Goal: Information Seeking & Learning: Learn about a topic

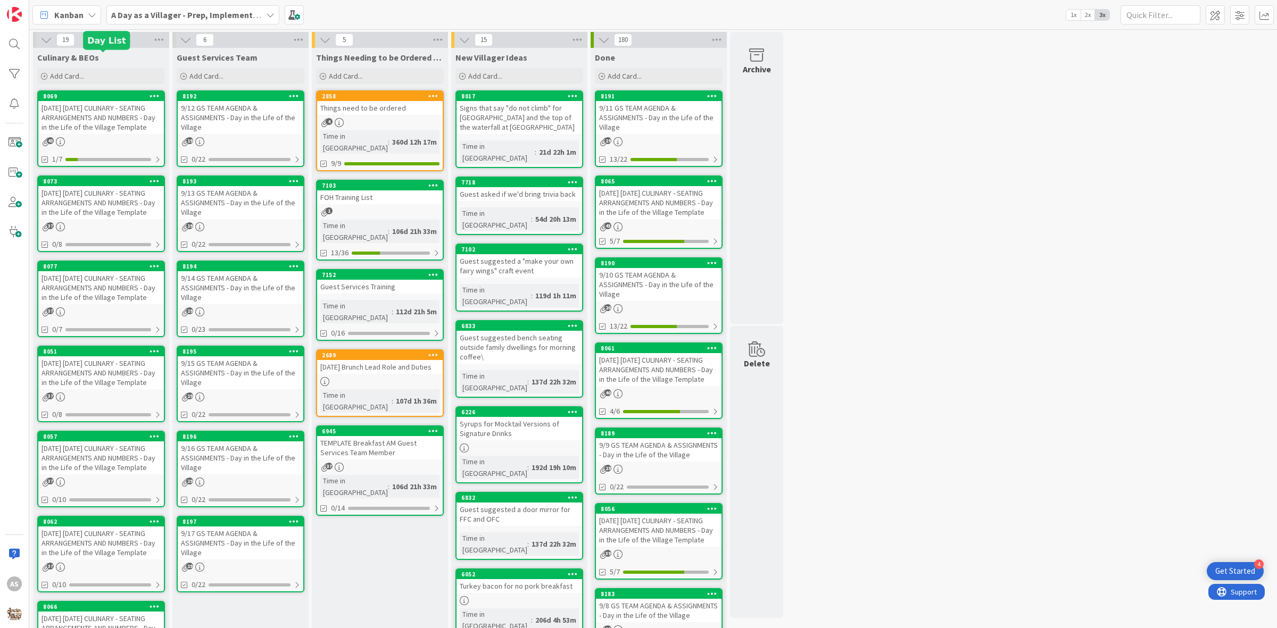
scroll to position [39, 0]
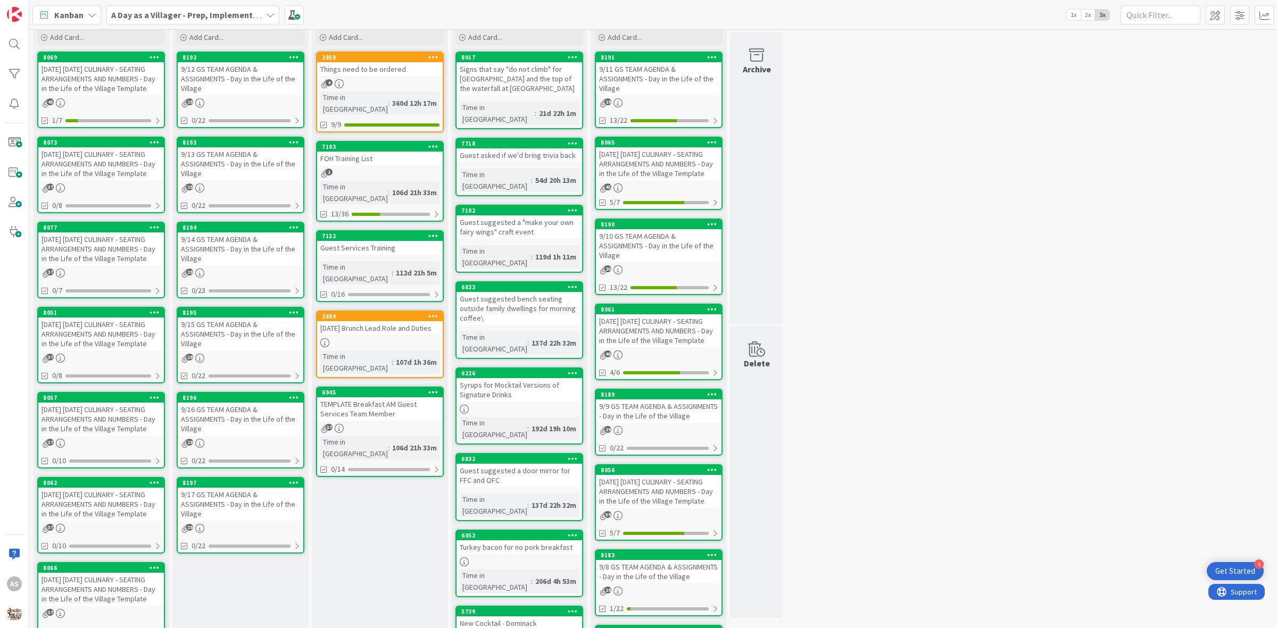
click at [115, 81] on div "[DATE] [DATE] CULINARY - SEATING ARRANGEMENTS AND NUMBERS - Day in the Life of …" at bounding box center [101, 78] width 126 height 33
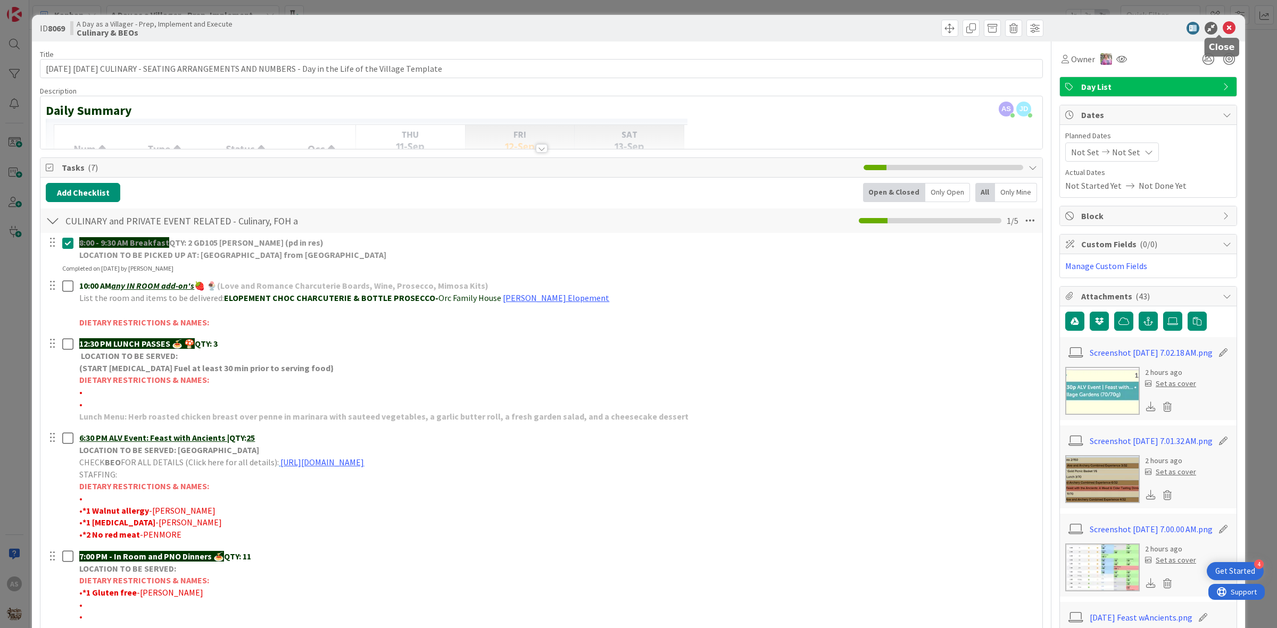
click at [1223, 30] on icon at bounding box center [1229, 28] width 13 height 13
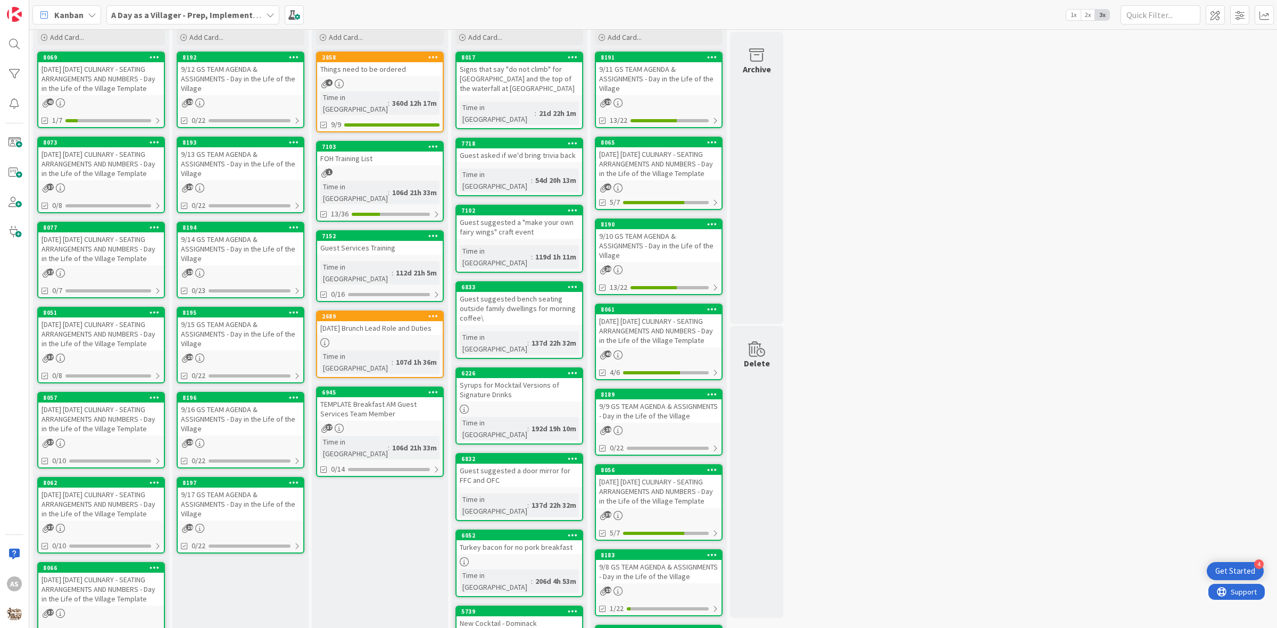
click at [76, 173] on div "[DATE] [DATE] CULINARY - SEATING ARRANGEMENTS AND NUMBERS - Day in the Life of …" at bounding box center [101, 163] width 126 height 33
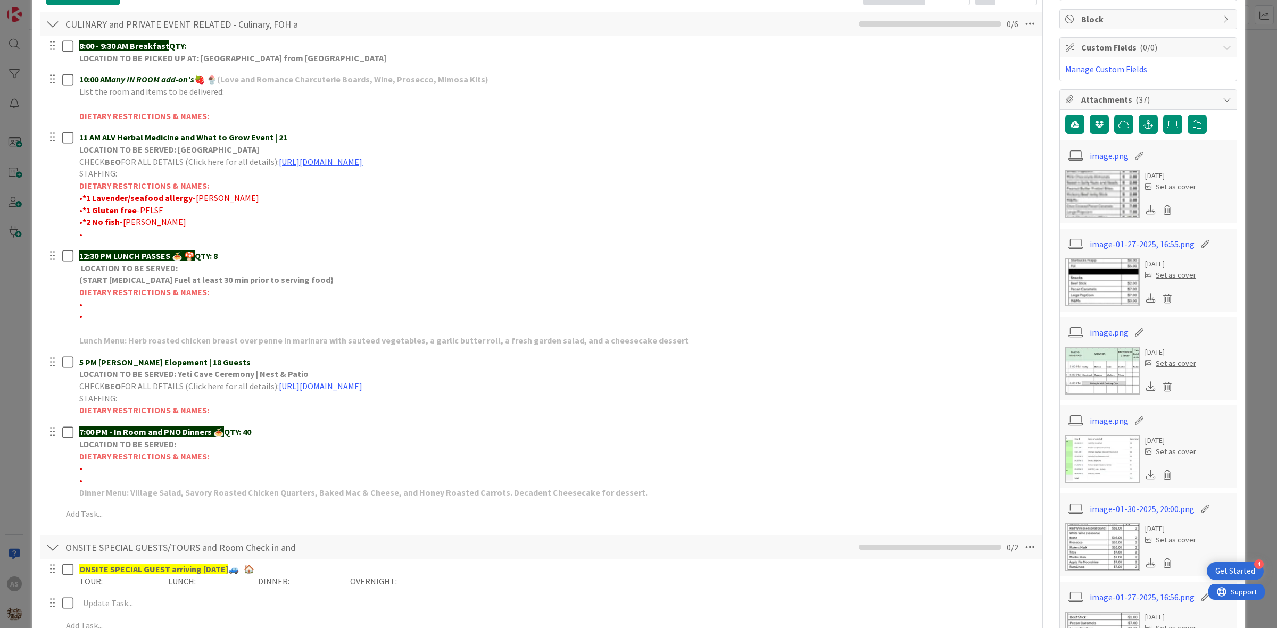
scroll to position [200, 0]
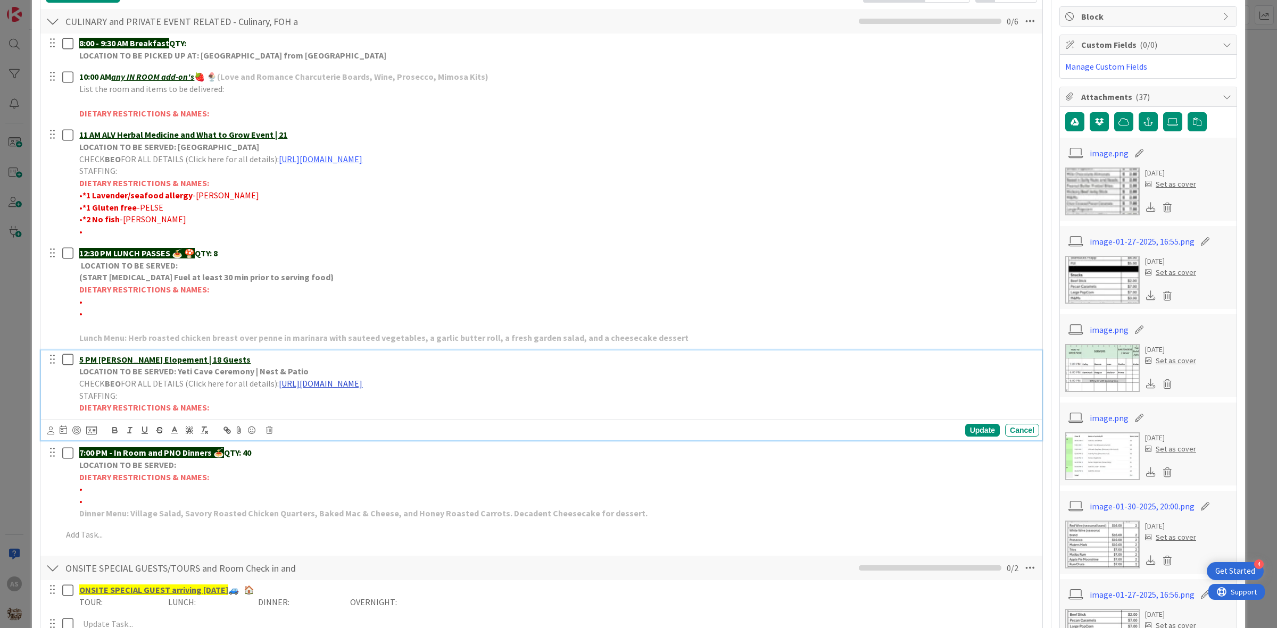
click at [347, 385] on link "[URL][DOMAIN_NAME]" at bounding box center [321, 383] width 84 height 11
click at [405, 402] on link "[URL][DOMAIN_NAME]" at bounding box center [405, 404] width 73 height 14
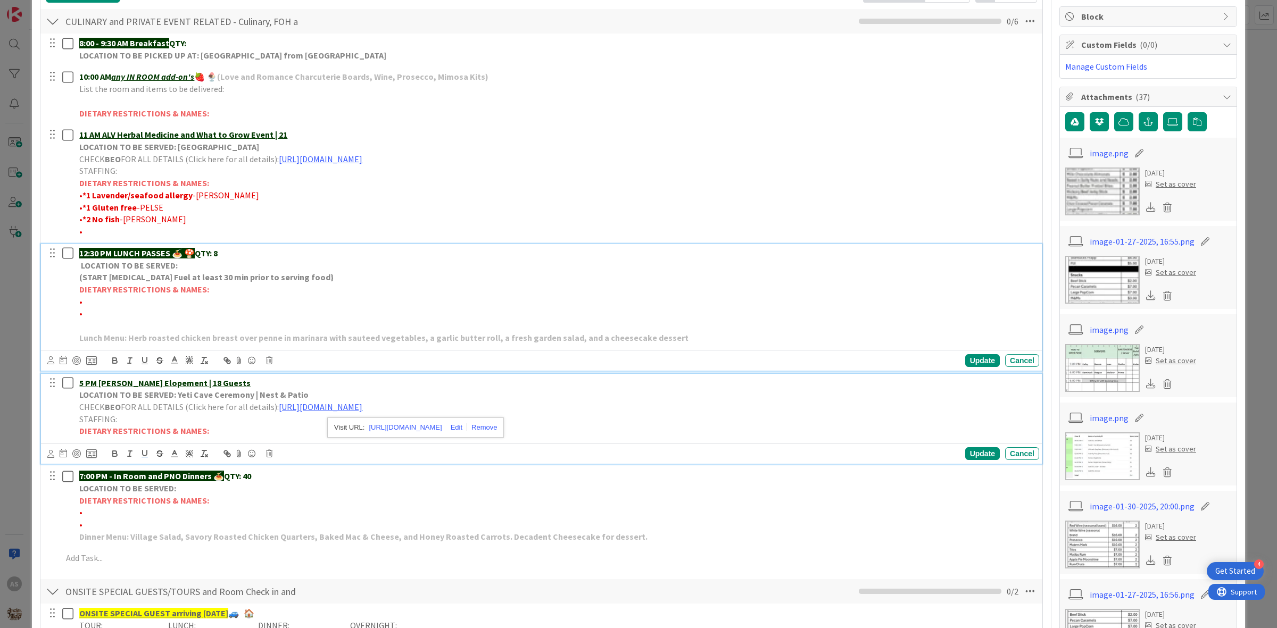
click at [932, 256] on p "12:30 PM LUNCH PASSES 🍝 🍄 QTY: 8" at bounding box center [557, 253] width 956 height 12
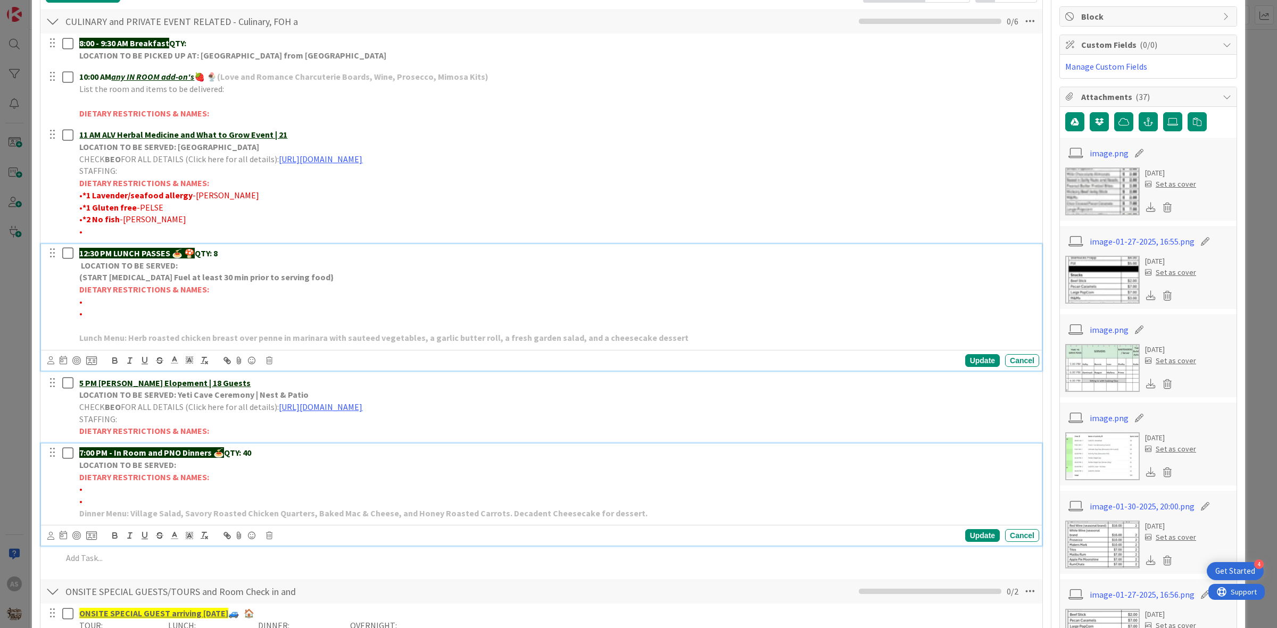
click at [331, 458] on p "7:00 PM - In Room and PNO Dinners 🍝 QTY: 40" at bounding box center [557, 453] width 956 height 12
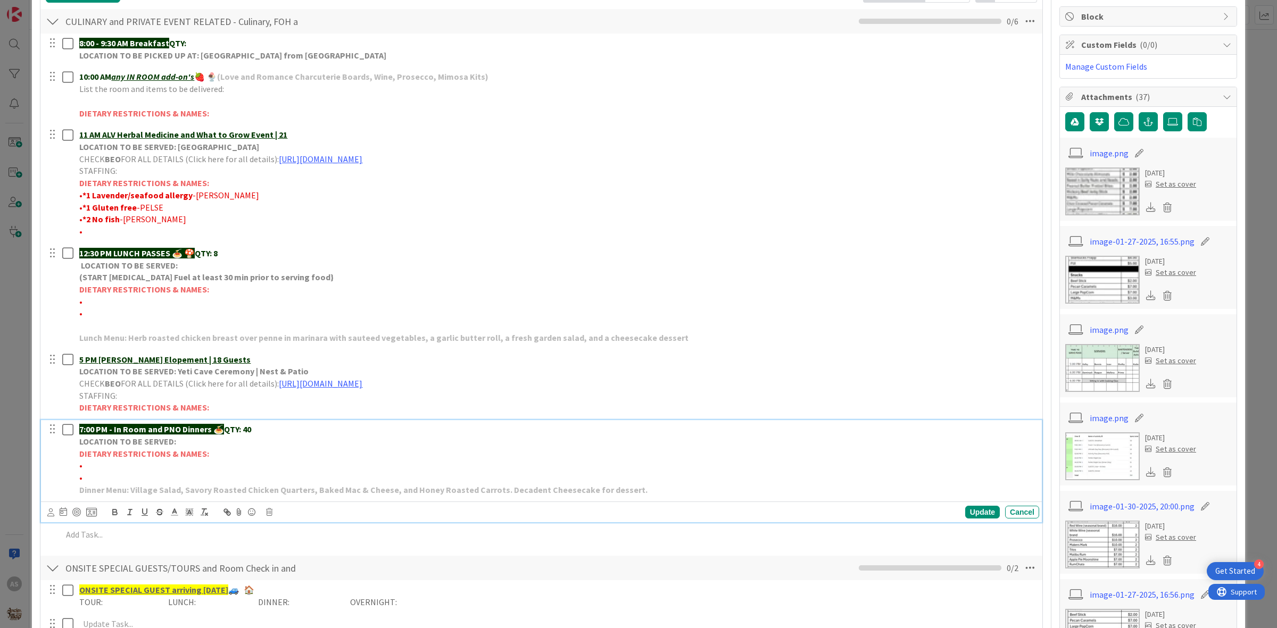
scroll to position [176, 0]
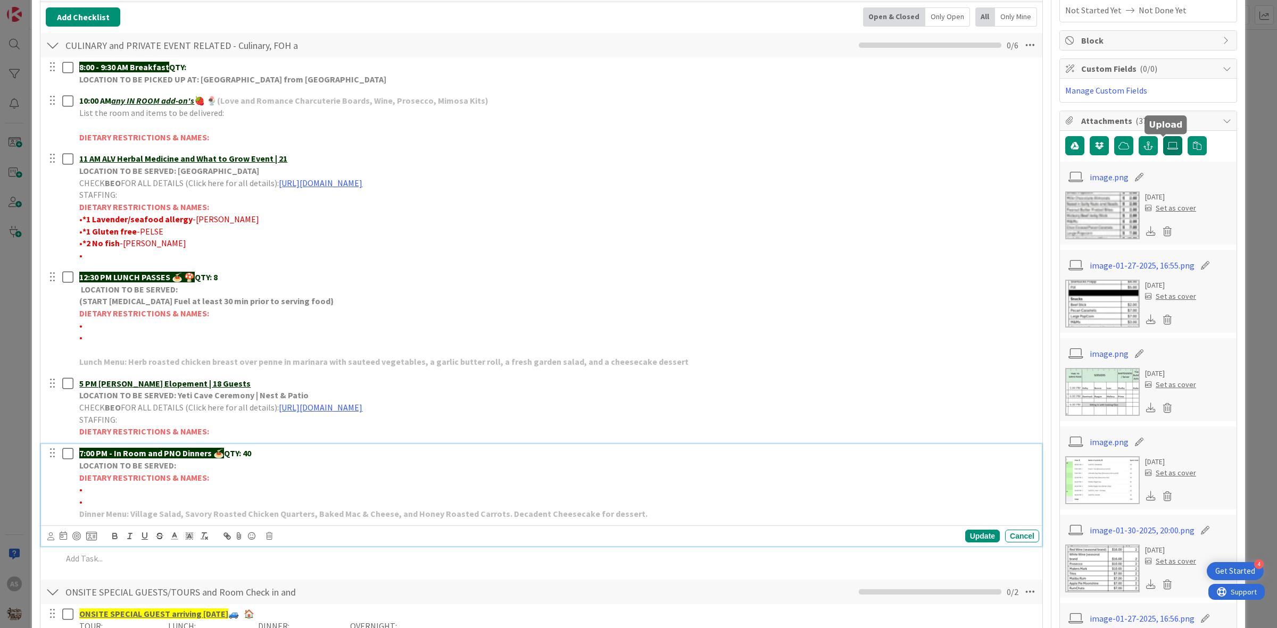
click at [1163, 142] on label at bounding box center [1172, 145] width 19 height 19
click at [1163, 136] on input "file" at bounding box center [1163, 136] width 0 height 0
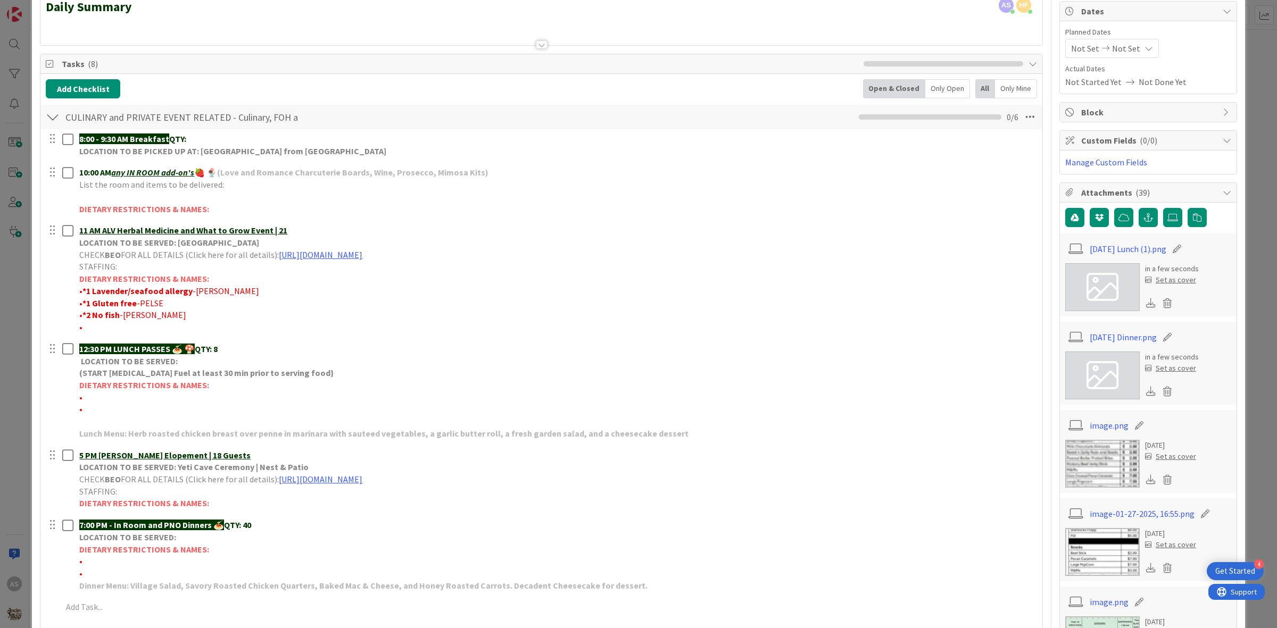
scroll to position [0, 0]
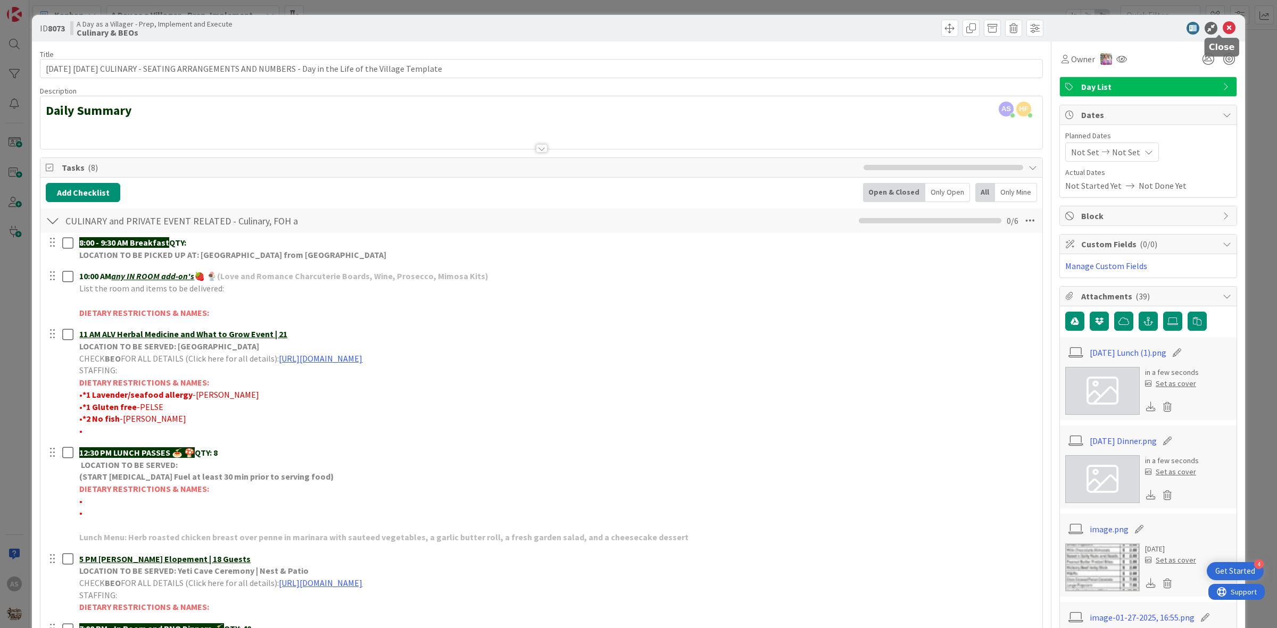
click at [1223, 30] on icon at bounding box center [1229, 28] width 13 height 13
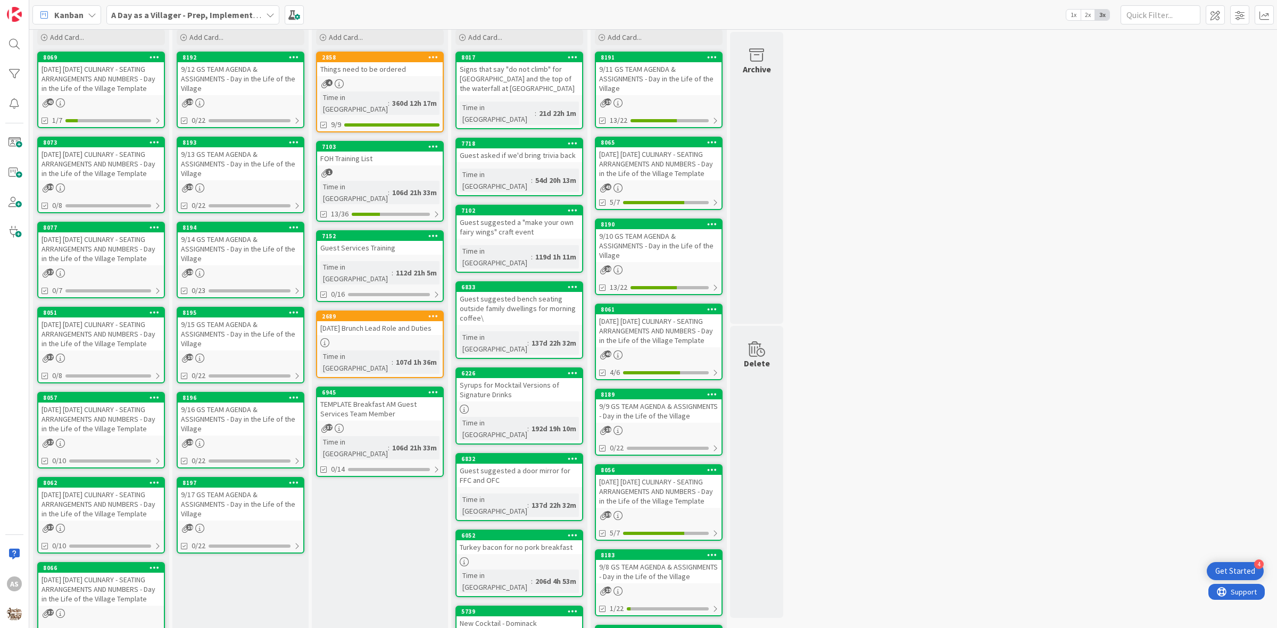
click at [98, 174] on div "[DATE] [DATE] CULINARY - SEATING ARRANGEMENTS AND NUMBERS - Day in the Life of …" at bounding box center [101, 163] width 126 height 33
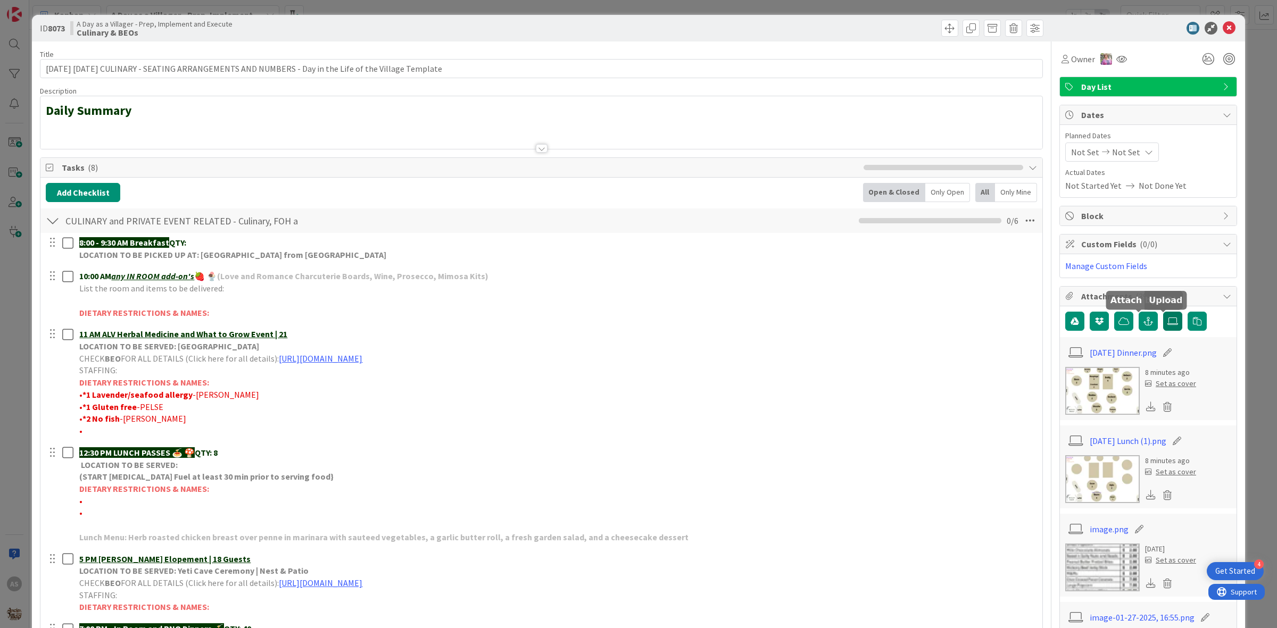
click at [1167, 326] on icon at bounding box center [1172, 321] width 11 height 9
click at [1163, 312] on input "file" at bounding box center [1163, 312] width 0 height 0
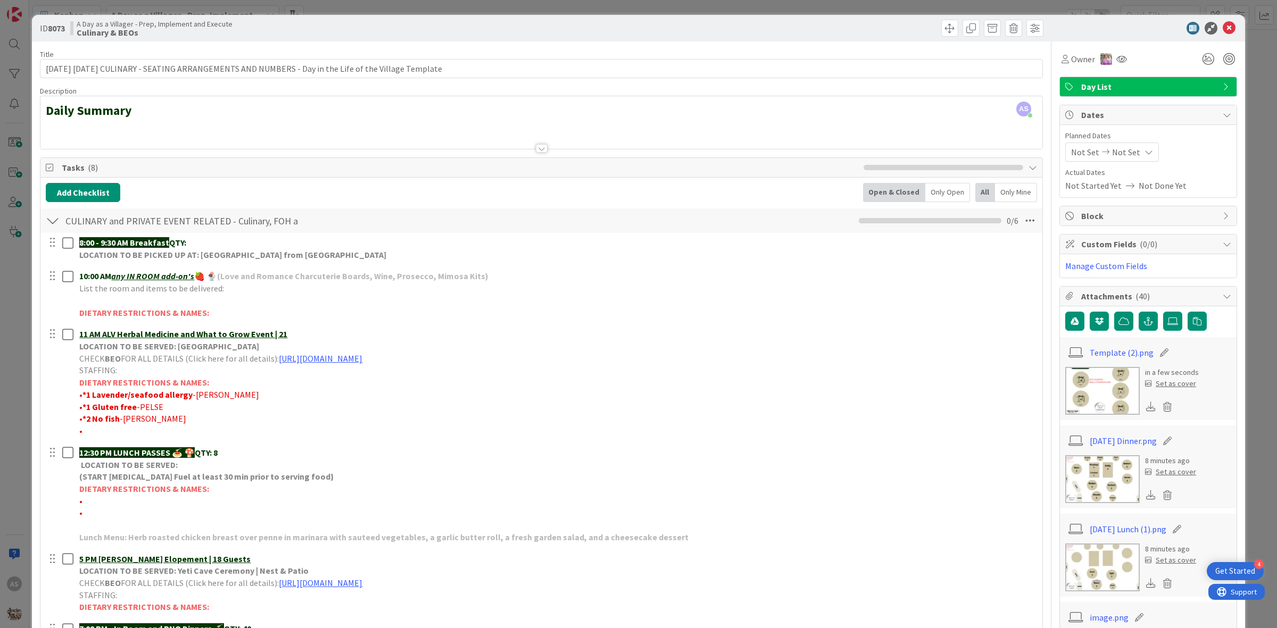
click at [1157, 353] on icon at bounding box center [1164, 352] width 15 height 11
click at [1153, 353] on input "Template (2)" at bounding box center [1149, 352] width 119 height 19
type input "Elopement/nest"
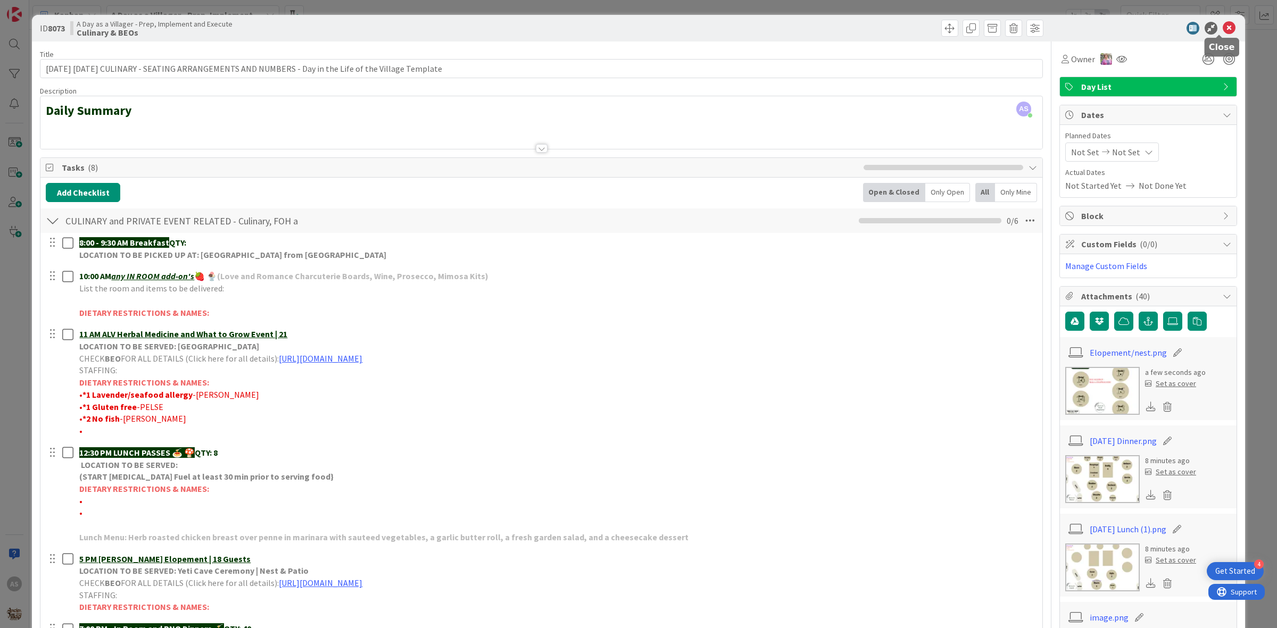
click at [1223, 31] on icon at bounding box center [1229, 28] width 13 height 13
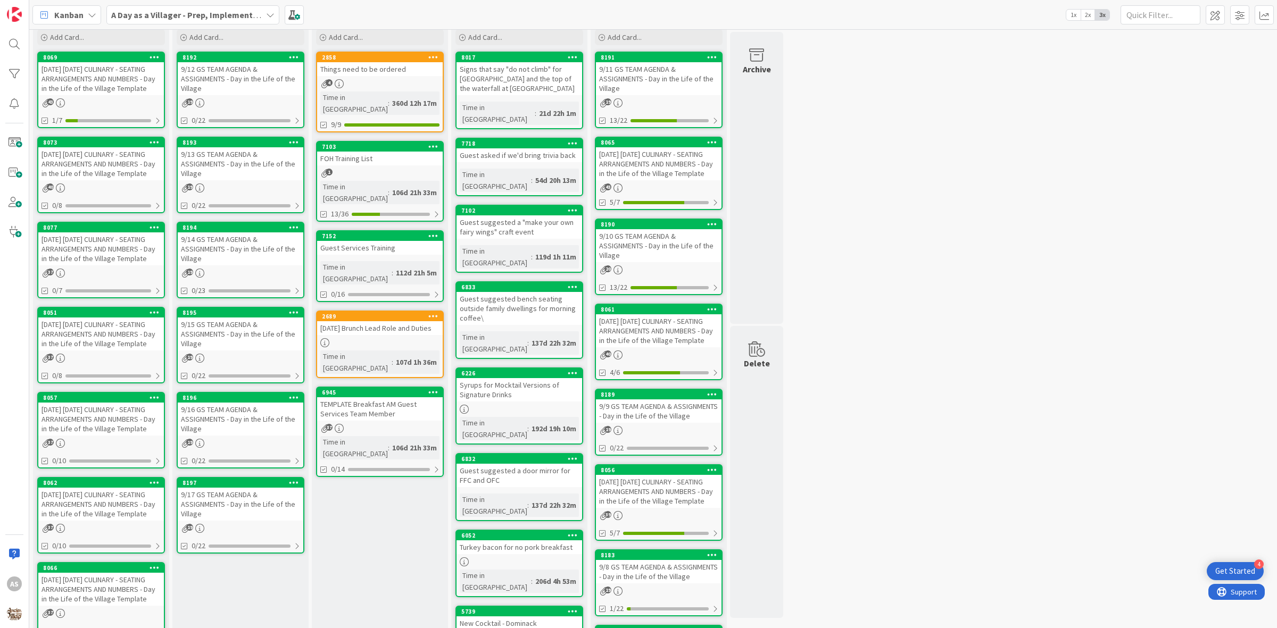
click at [78, 80] on div "[DATE] [DATE] CULINARY - SEATING ARRANGEMENTS AND NUMBERS - Day in the Life of …" at bounding box center [101, 78] width 126 height 33
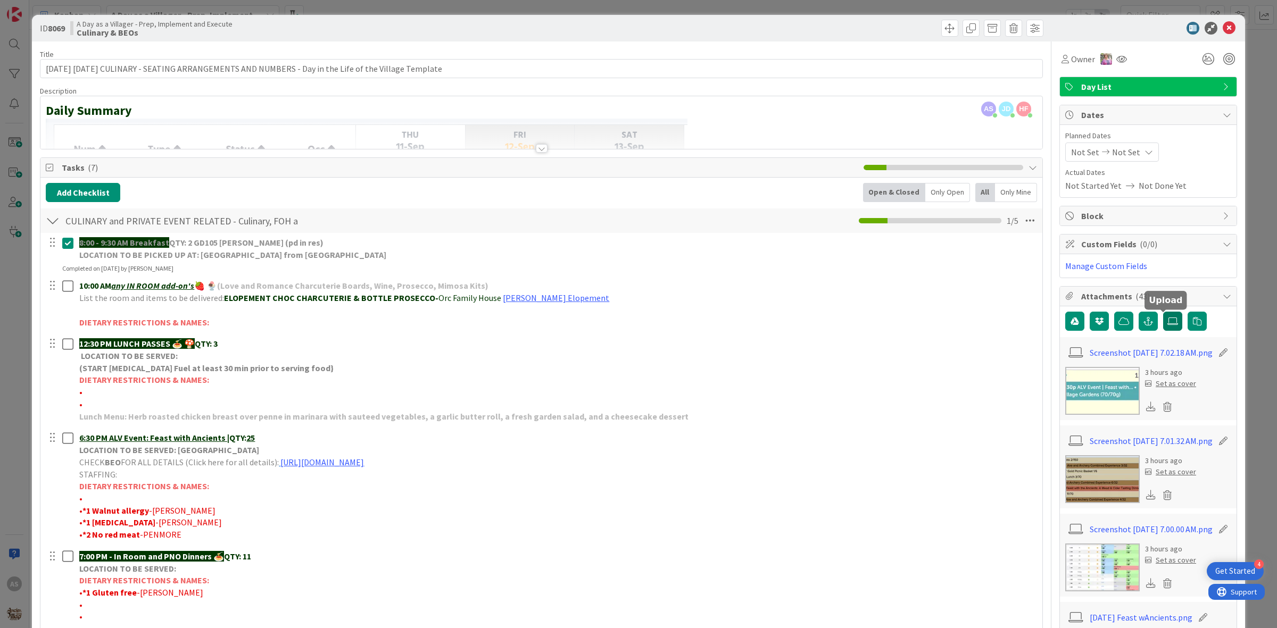
click at [1167, 323] on icon at bounding box center [1172, 321] width 11 height 9
click at [1163, 312] on input "file" at bounding box center [1163, 312] width 0 height 0
click at [1167, 322] on div at bounding box center [1148, 322] width 166 height 20
click at [1167, 322] on icon at bounding box center [1172, 321] width 11 height 9
click at [1163, 312] on input "file" at bounding box center [1163, 312] width 0 height 0
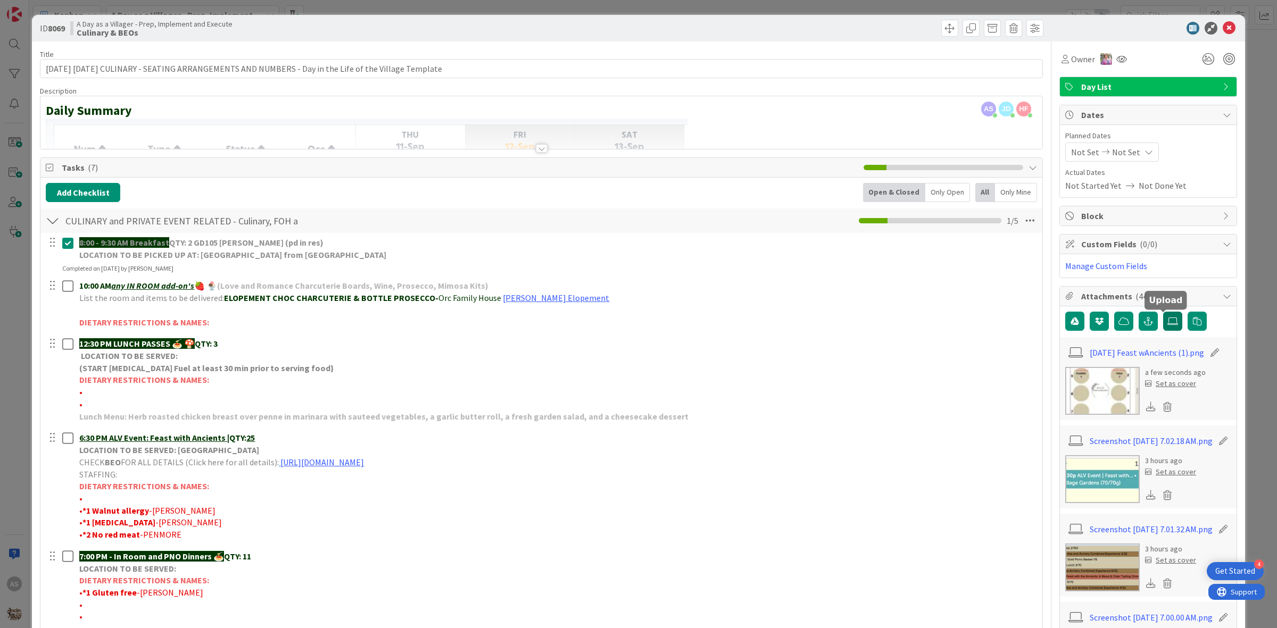
click at [1167, 325] on icon at bounding box center [1172, 321] width 11 height 9
click at [1163, 312] on input "file" at bounding box center [1163, 312] width 0 height 0
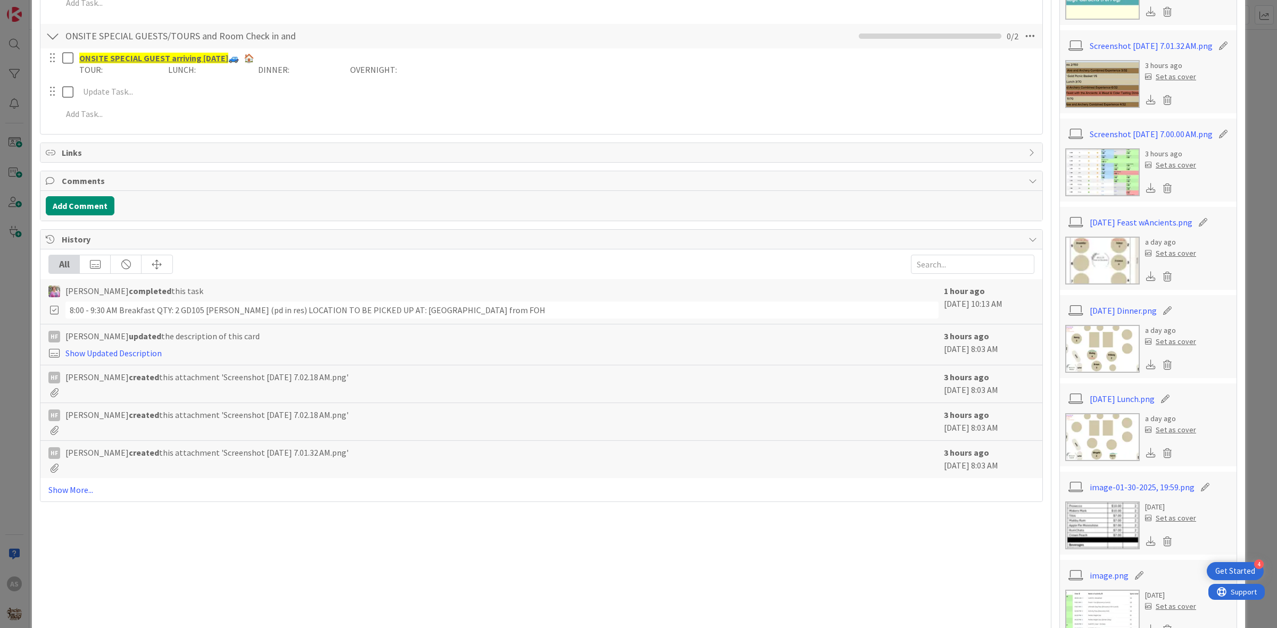
scroll to position [665, 0]
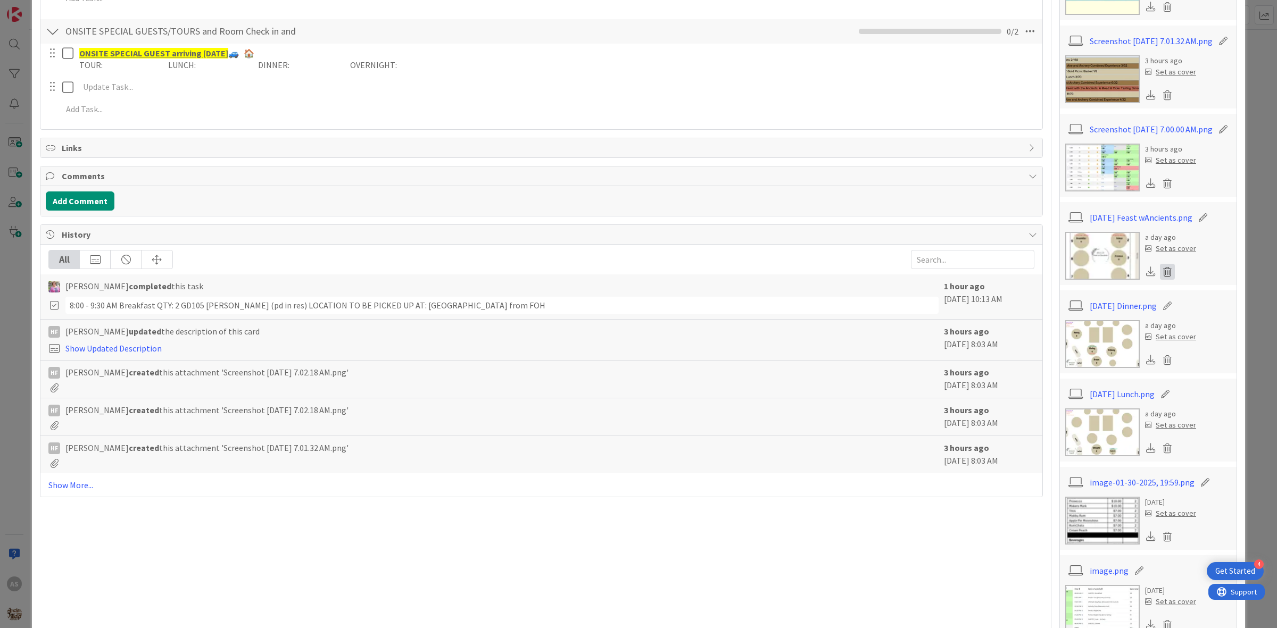
click at [1160, 280] on icon at bounding box center [1167, 272] width 15 height 16
click at [1054, 334] on button "Delete" at bounding box center [1068, 323] width 40 height 19
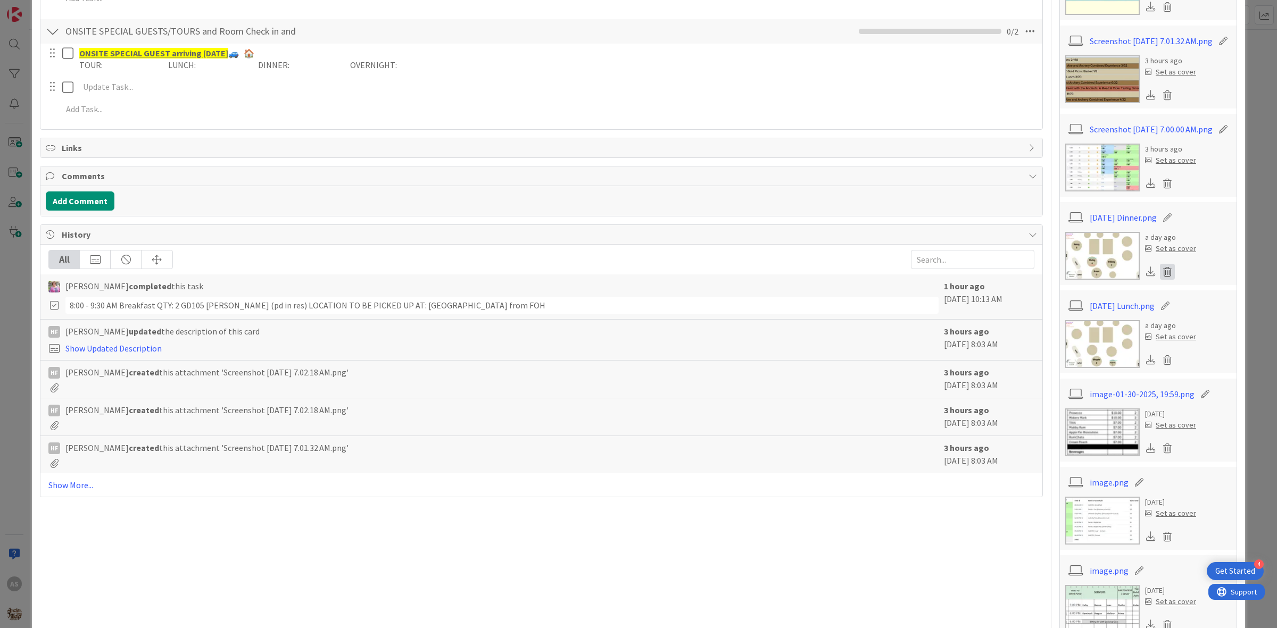
click at [1160, 280] on icon at bounding box center [1167, 272] width 15 height 16
click at [1060, 334] on button "Delete" at bounding box center [1068, 323] width 40 height 19
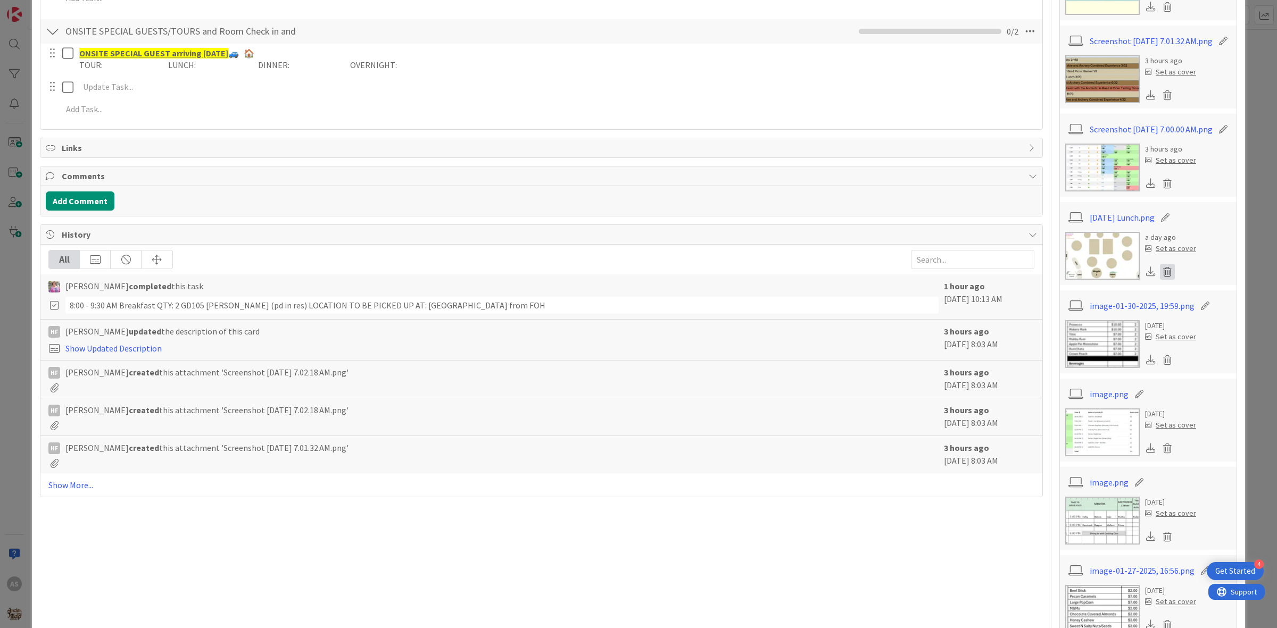
click at [1160, 280] on icon at bounding box center [1167, 272] width 15 height 16
click at [1060, 334] on button "Delete" at bounding box center [1068, 323] width 40 height 19
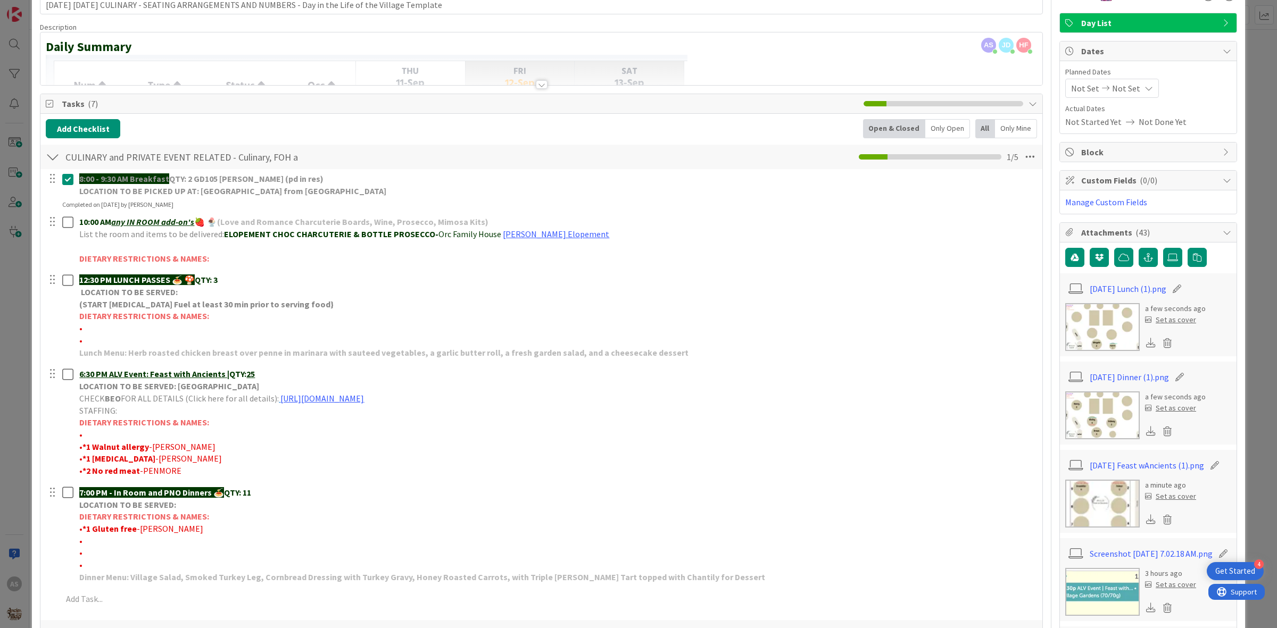
scroll to position [0, 0]
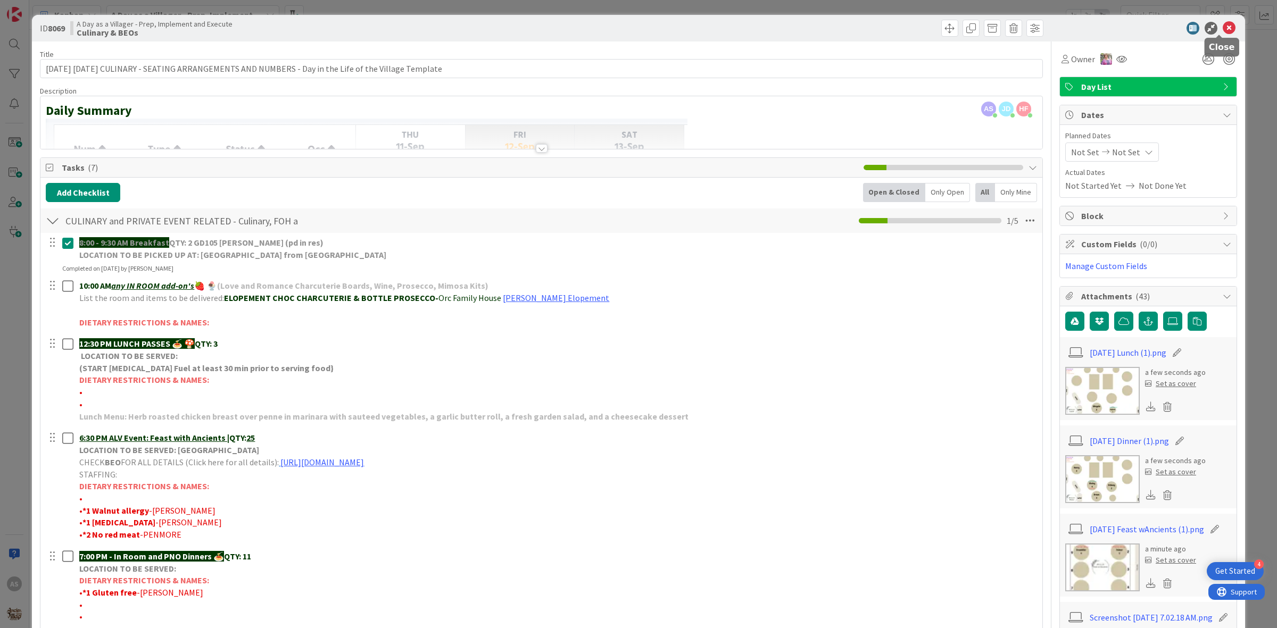
click at [1223, 27] on icon at bounding box center [1229, 28] width 13 height 13
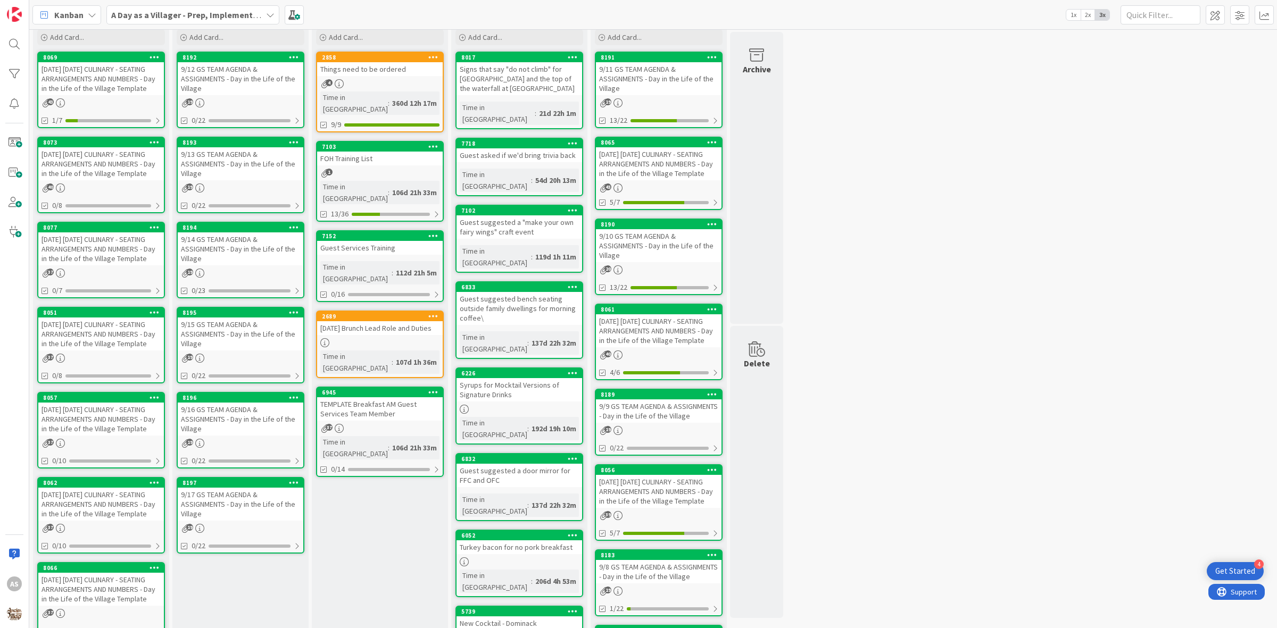
click at [98, 266] on div "[DATE] [DATE] CULINARY - SEATING ARRANGEMENTS AND NUMBERS - Day in the Life of …" at bounding box center [101, 249] width 126 height 33
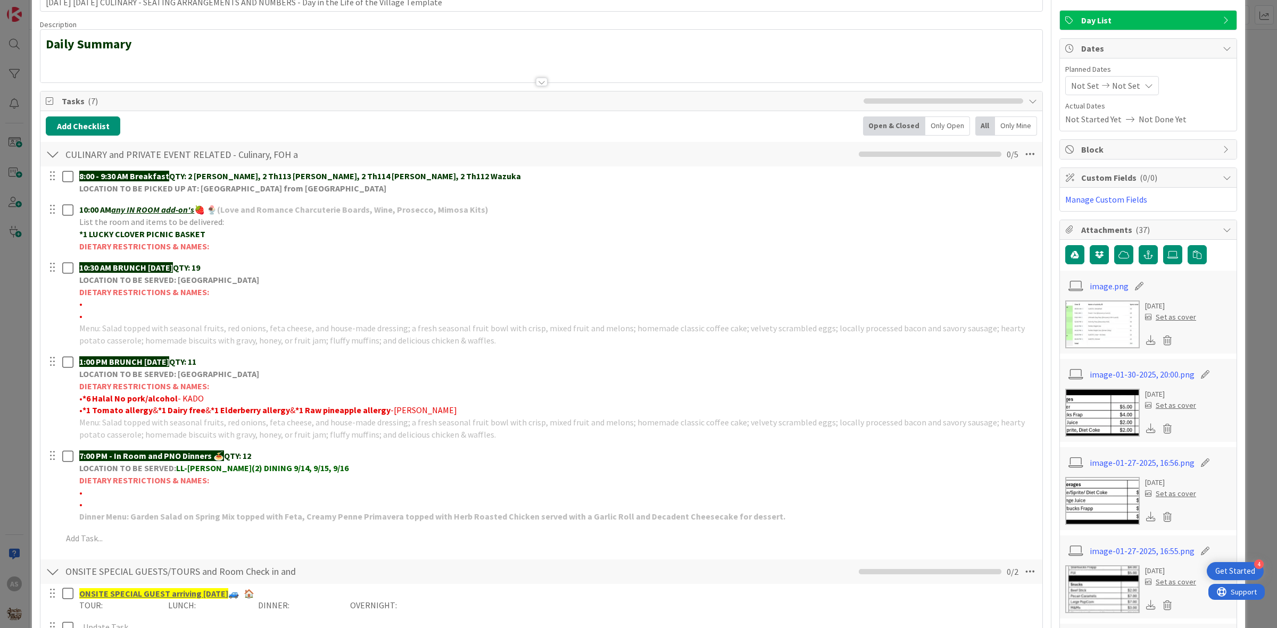
scroll to position [133, 0]
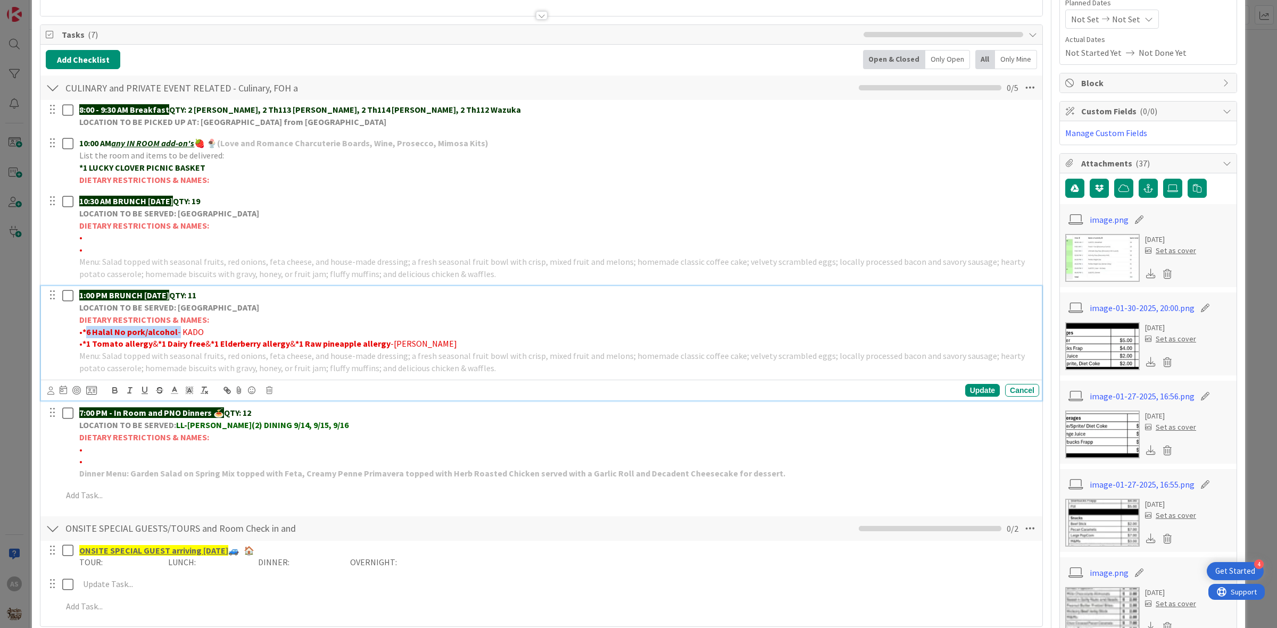
drag, startPoint x: 175, startPoint y: 333, endPoint x: 87, endPoint y: 333, distance: 87.8
click at [87, 333] on p "• *6 Halal No pork/alcohol - KADO" at bounding box center [557, 332] width 956 height 12
copy p "6 Halal No pork/alcohol"
drag, startPoint x: 394, startPoint y: 349, endPoint x: 82, endPoint y: 344, distance: 311.3
click at [82, 344] on p "• *1 Tomato allergy & *1 Dairy free & *1 Elderberry allergy & *1 Raw pineapple …" at bounding box center [557, 344] width 956 height 12
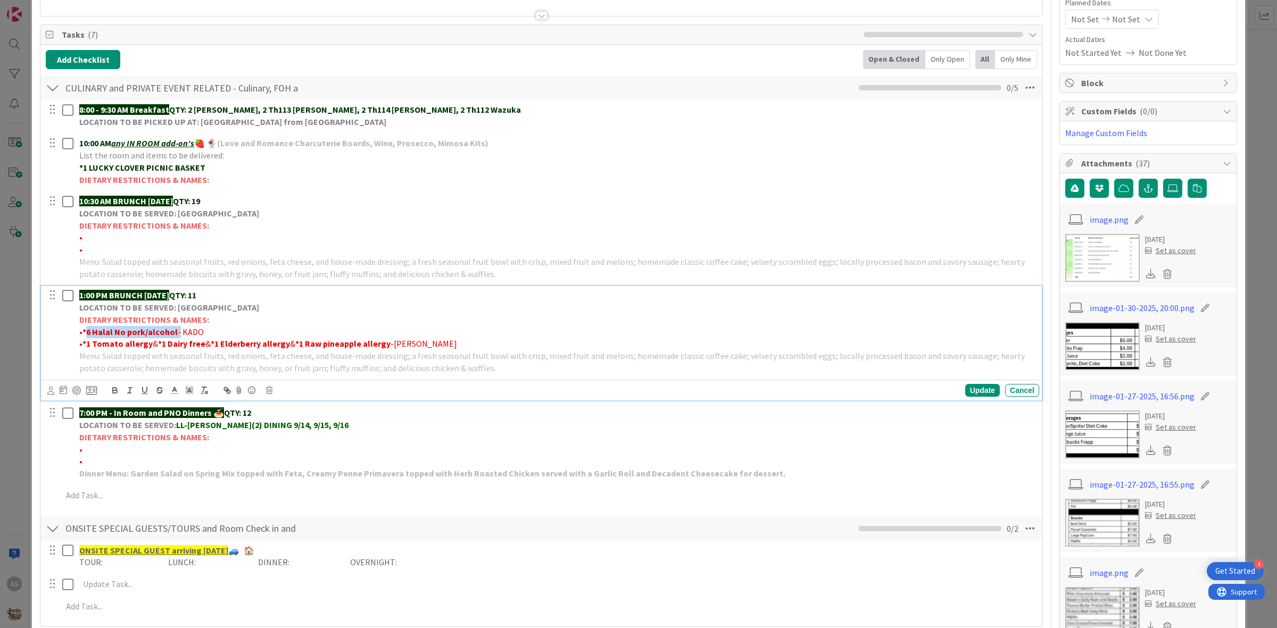
copy p "*1 Tomato allergy & *1 Dairy free & *1 Elderberry allergy & *1 Raw pineapple al…"
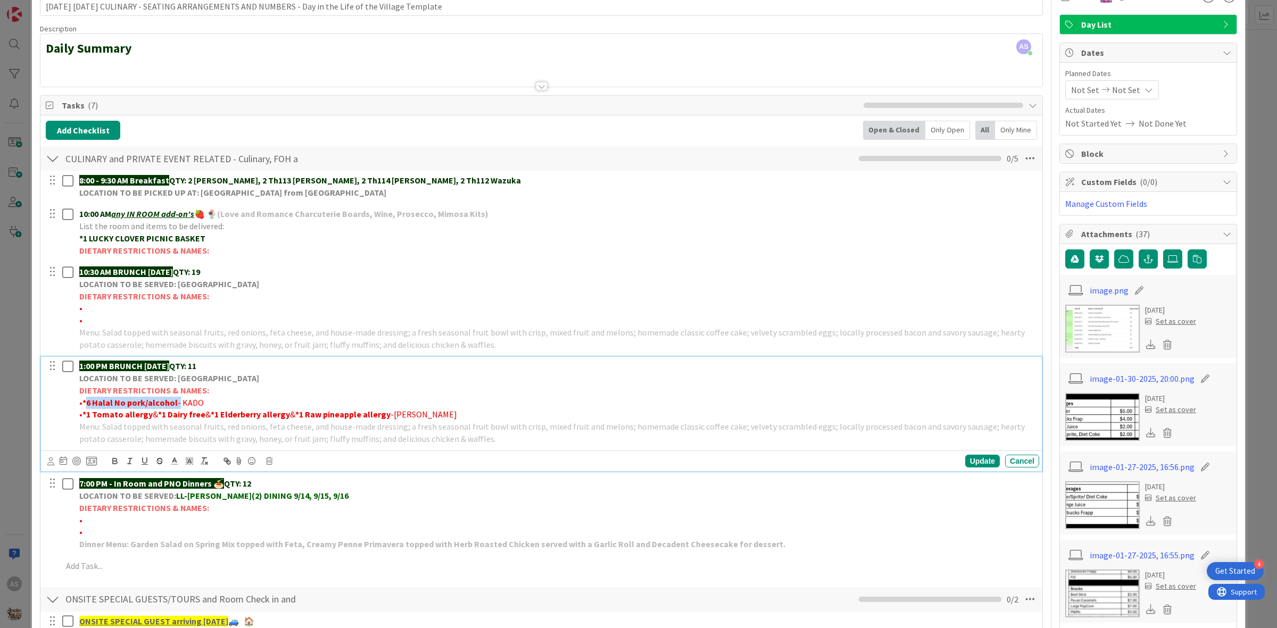
scroll to position [0, 0]
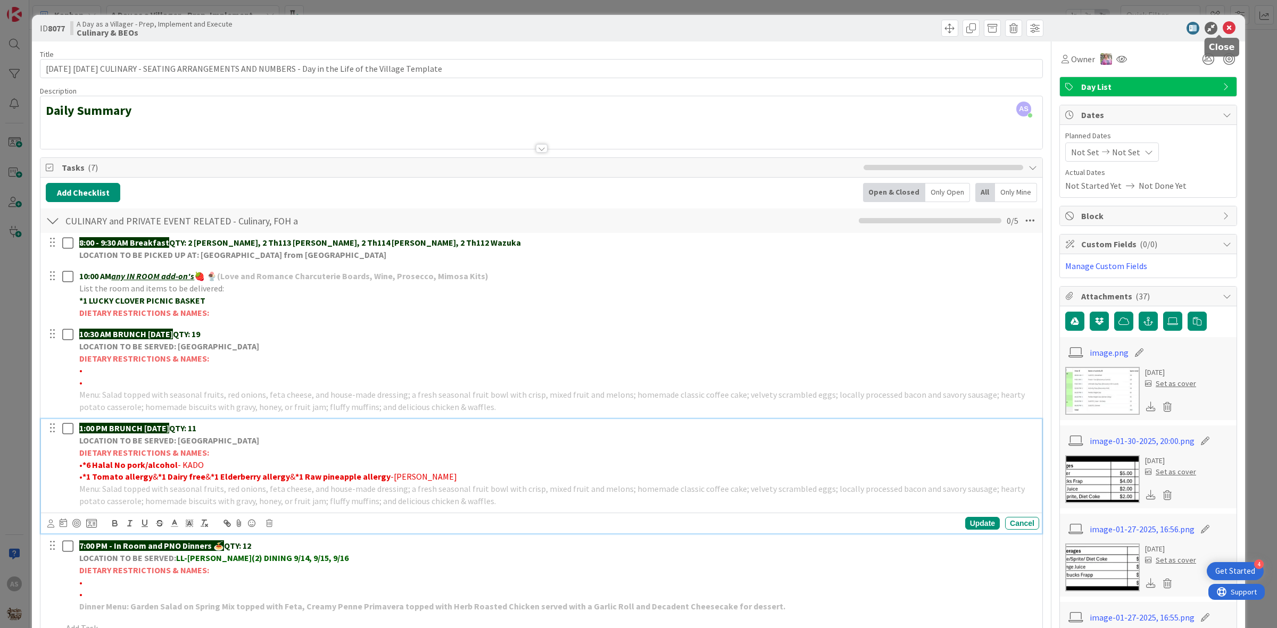
click at [1223, 24] on icon at bounding box center [1229, 28] width 13 height 13
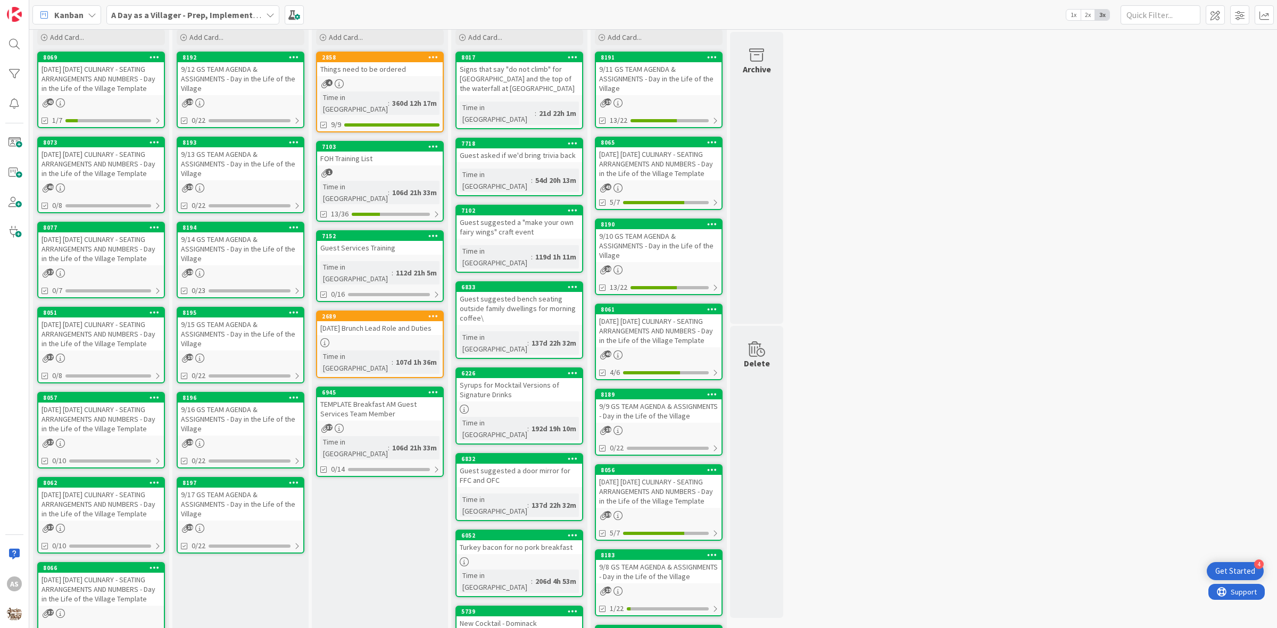
click at [52, 349] on div "[DATE] [DATE] CULINARY - SEATING ARRANGEMENTS AND NUMBERS - Day in the Life of …" at bounding box center [101, 334] width 126 height 33
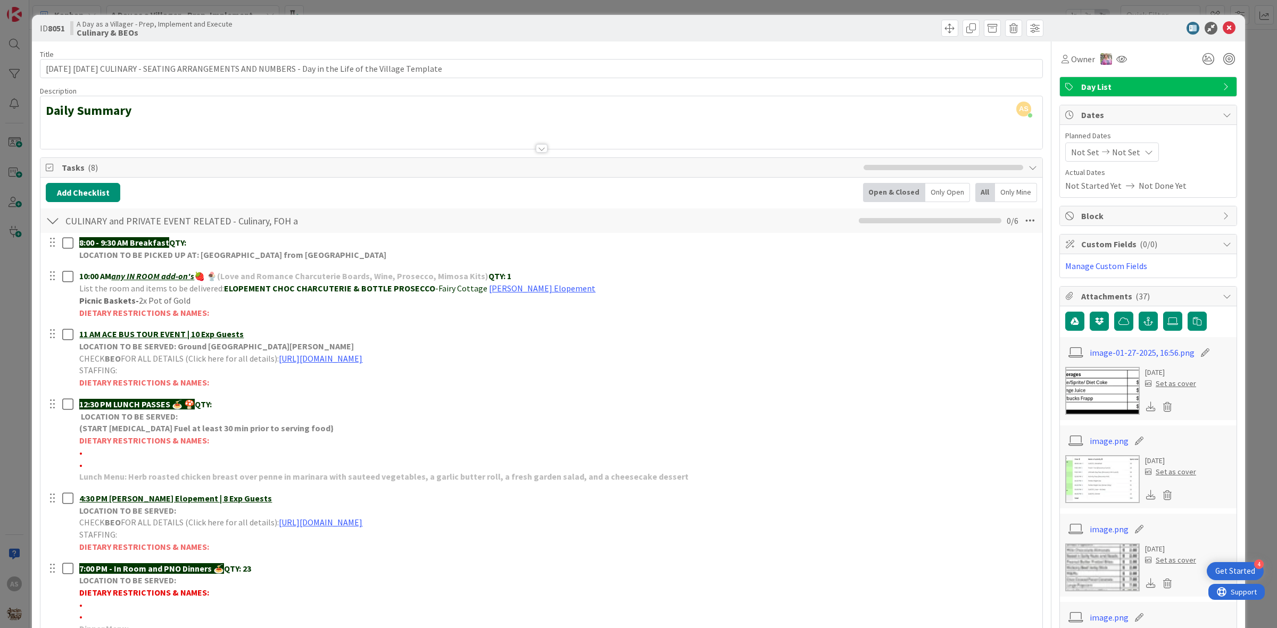
click at [517, 6] on div "ID 8051 A Day as a Villager - Prep, Implement and Execute Culinary & BEOs Title…" at bounding box center [638, 314] width 1277 height 628
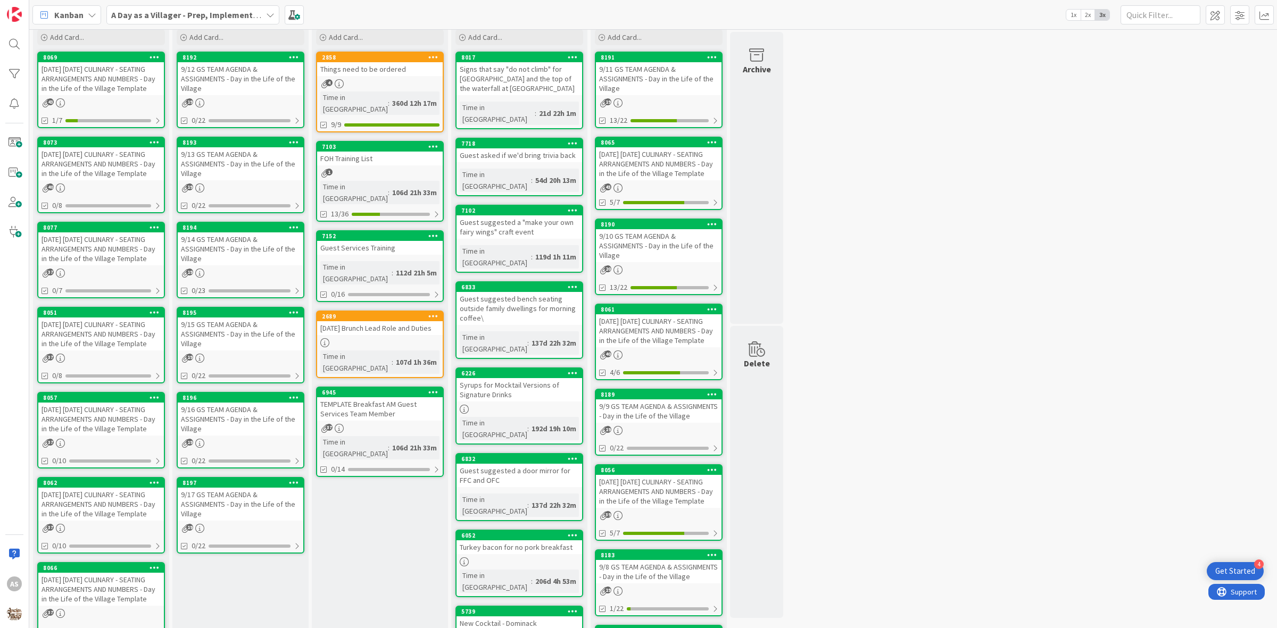
click at [76, 171] on div "[DATE] [DATE] CULINARY - SEATING ARRANGEMENTS AND NUMBERS - Day in the Life of …" at bounding box center [101, 163] width 126 height 33
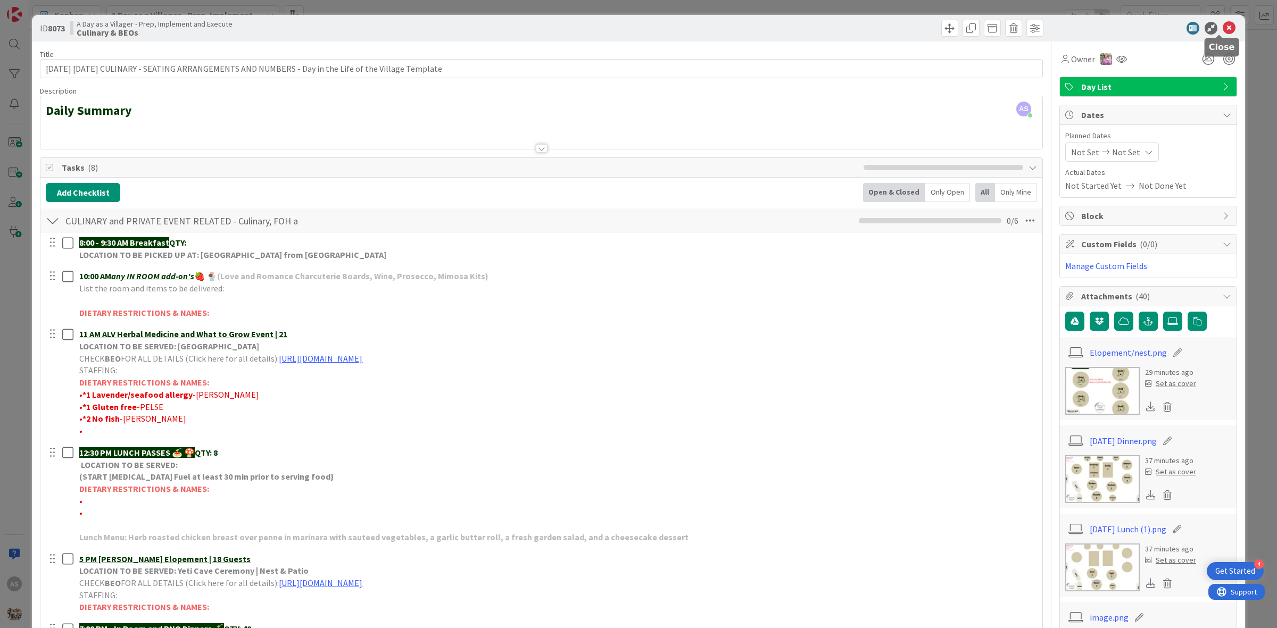
click at [1223, 28] on icon at bounding box center [1229, 28] width 13 height 13
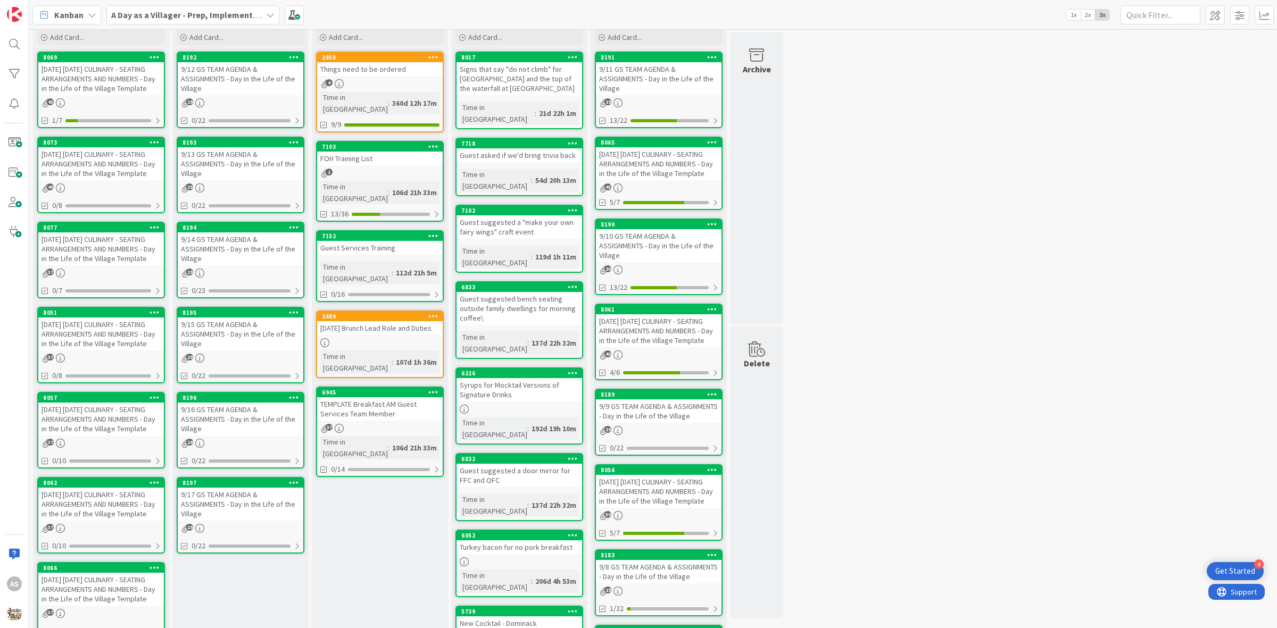
click at [99, 259] on div "[DATE] [DATE] CULINARY - SEATING ARRANGEMENTS AND NUMBERS - Day in the Life of …" at bounding box center [101, 249] width 126 height 33
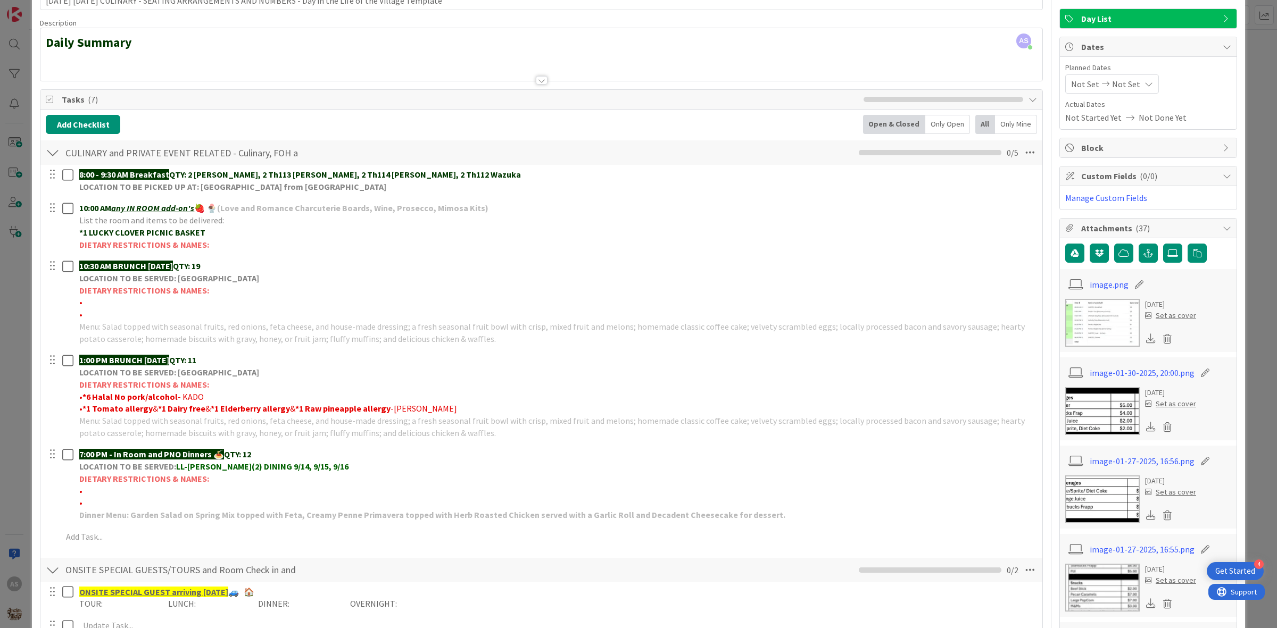
scroll to position [67, 0]
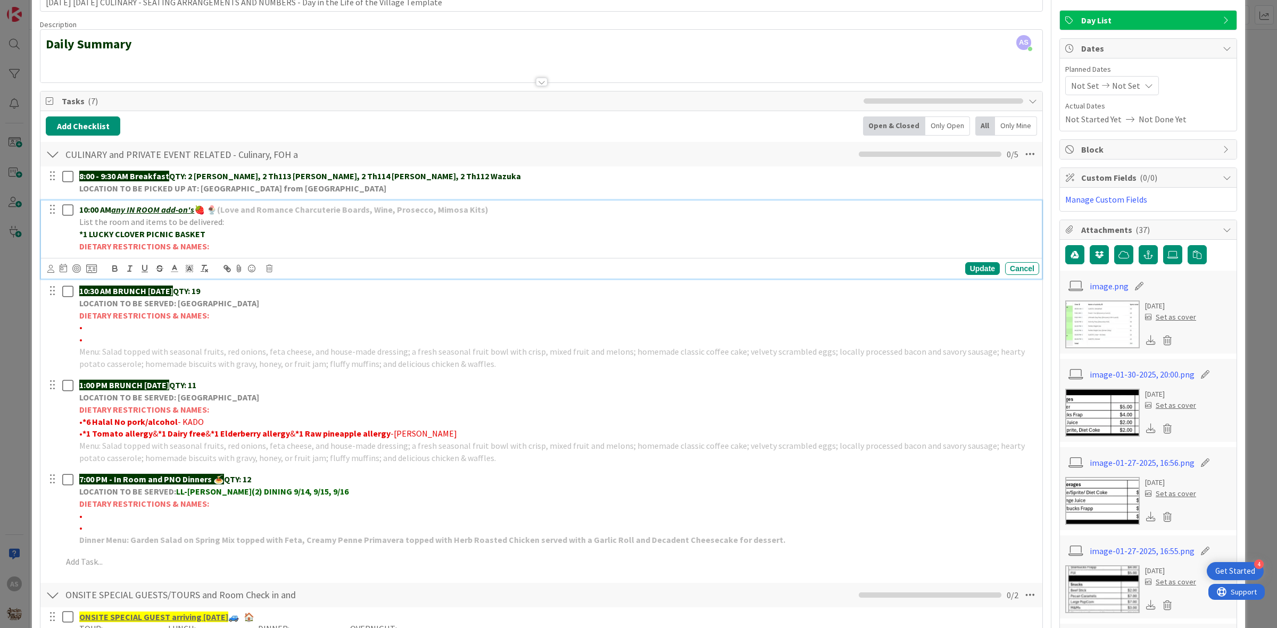
click at [744, 225] on p "List the room and items to be delivered:" at bounding box center [557, 222] width 956 height 12
click at [1163, 255] on label at bounding box center [1172, 254] width 19 height 19
click at [1163, 245] on input "file" at bounding box center [1163, 245] width 0 height 0
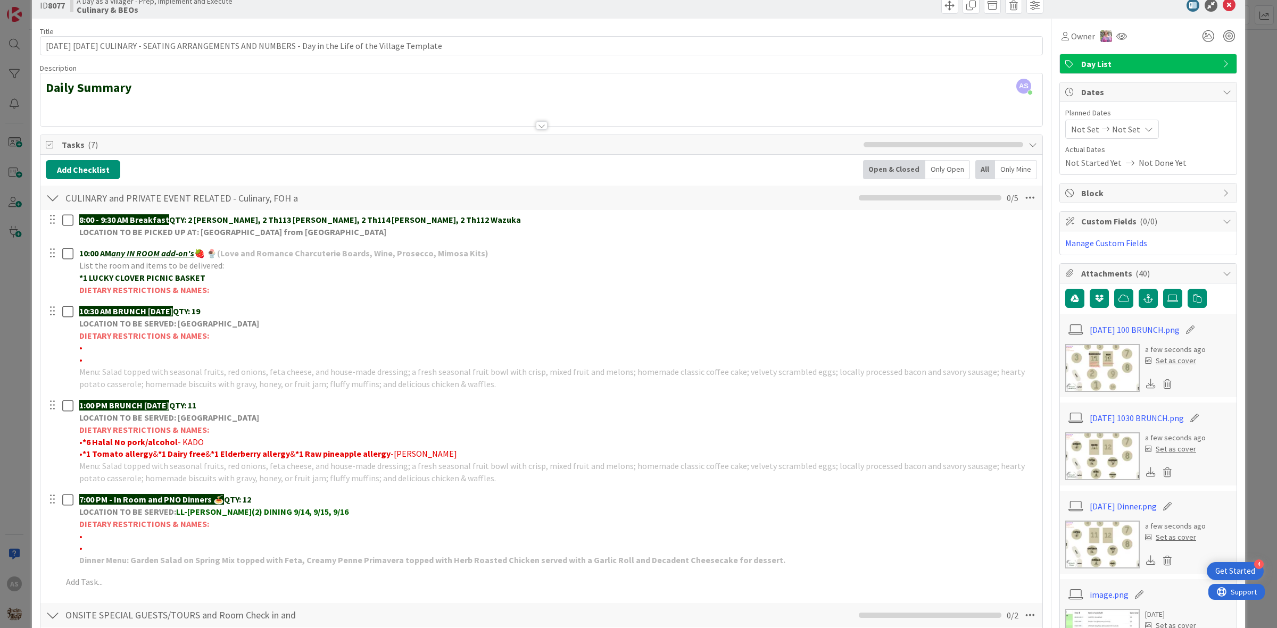
scroll to position [0, 0]
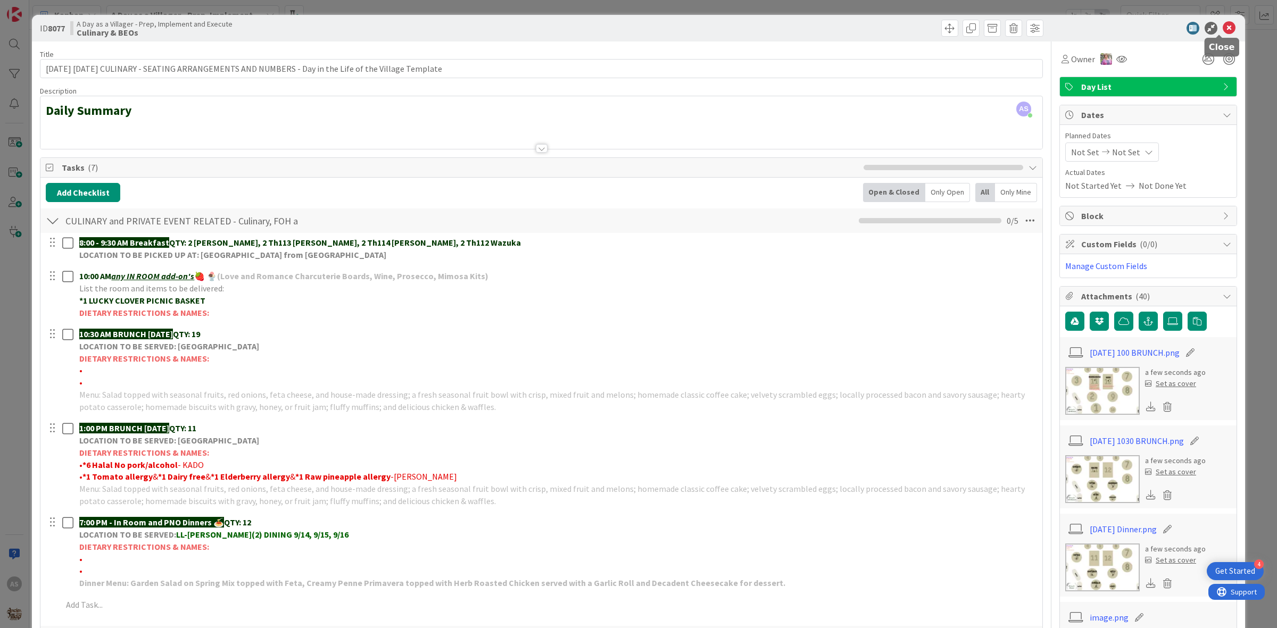
drag, startPoint x: 1217, startPoint y: 28, endPoint x: 1220, endPoint y: 40, distance: 12.5
click at [1223, 28] on icon at bounding box center [1229, 28] width 13 height 13
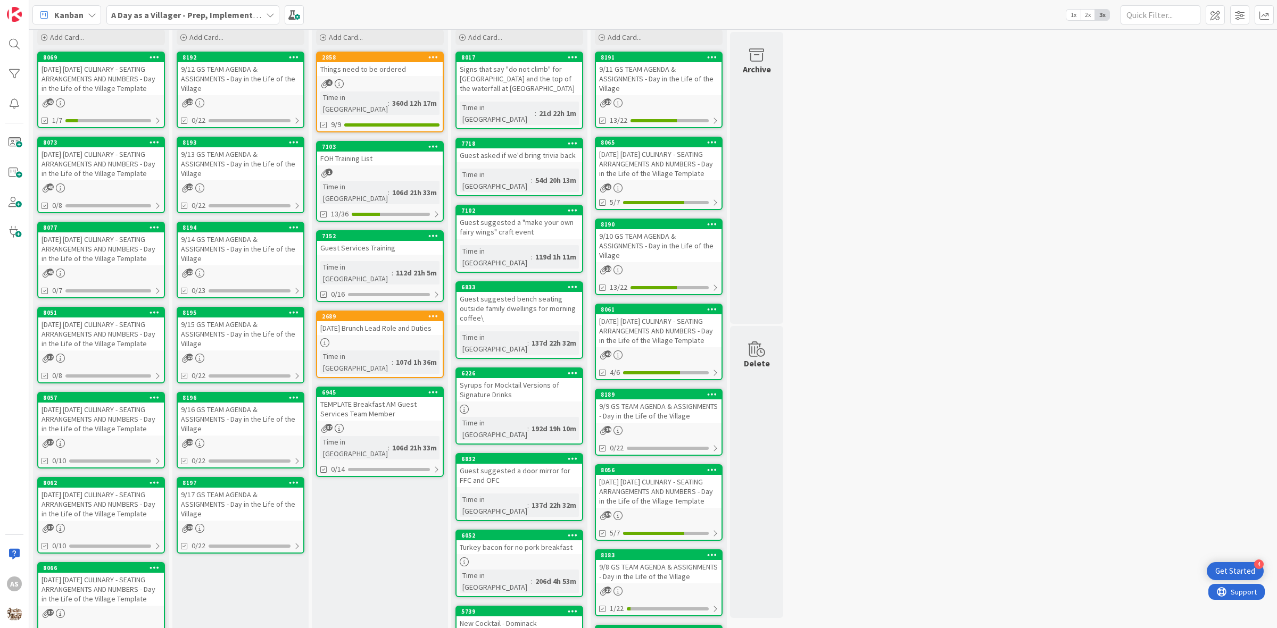
click at [203, 20] on span "A Day as a Villager - Prep, Implement and Execute" at bounding box center [186, 15] width 151 height 13
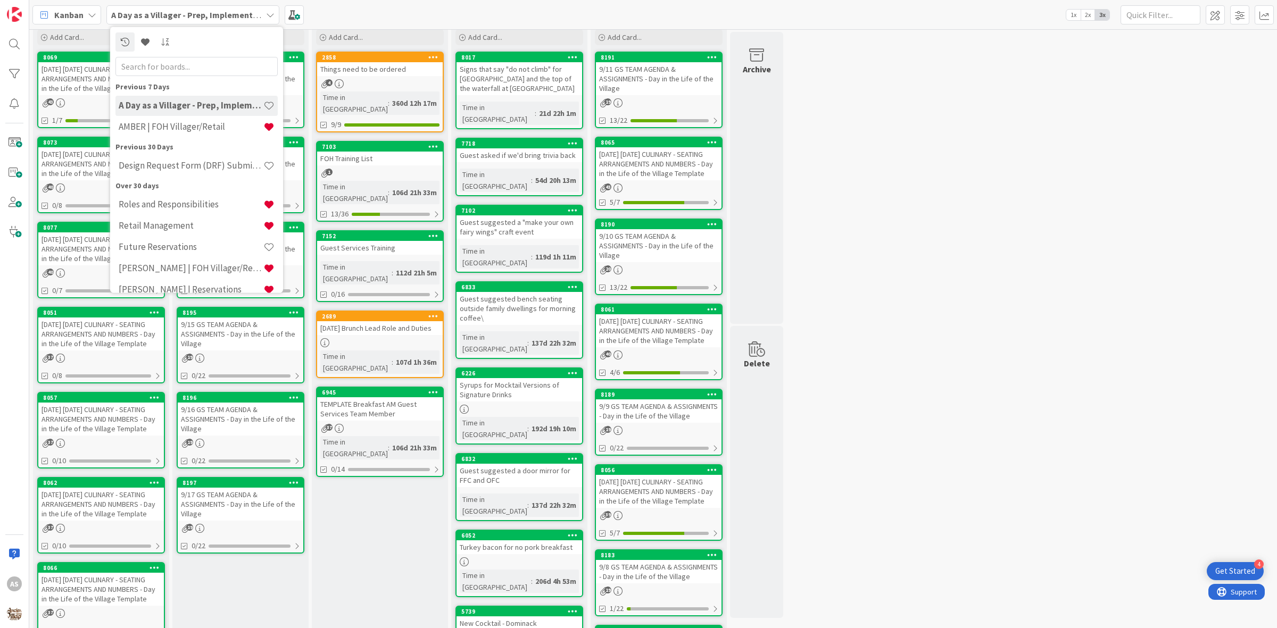
click at [181, 130] on h4 "AMBER | FOH Villager/Retail" at bounding box center [191, 126] width 145 height 11
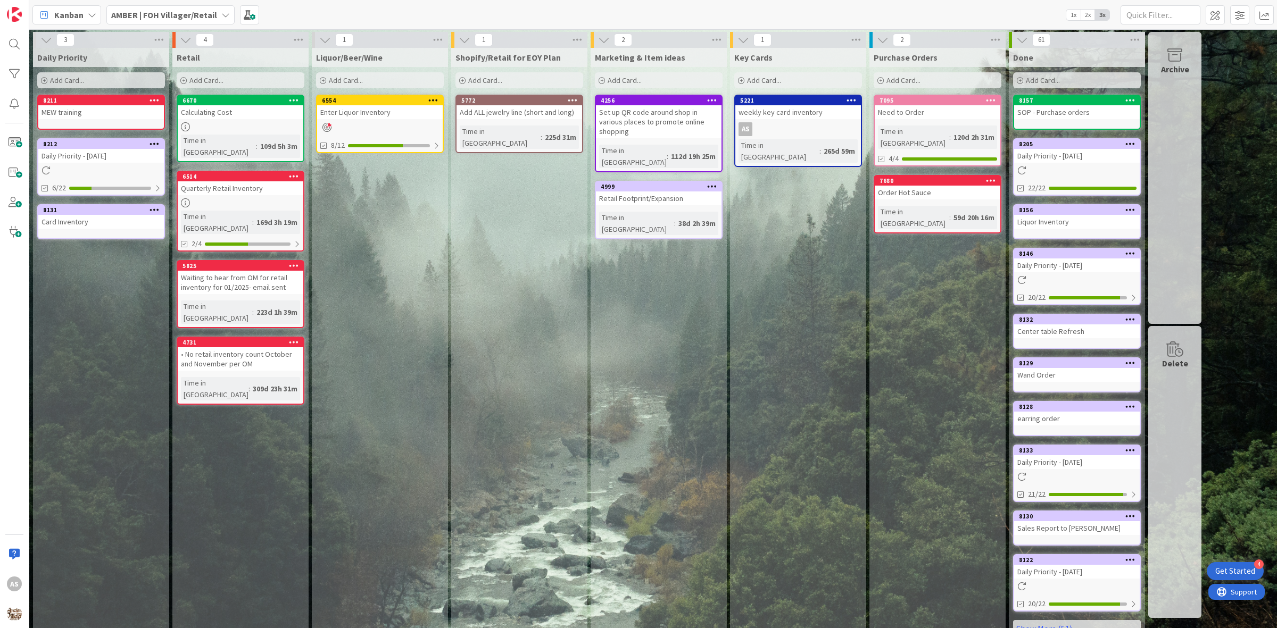
click at [86, 163] on link "8212 Daily Priority - [DATE] 6/22" at bounding box center [101, 166] width 128 height 57
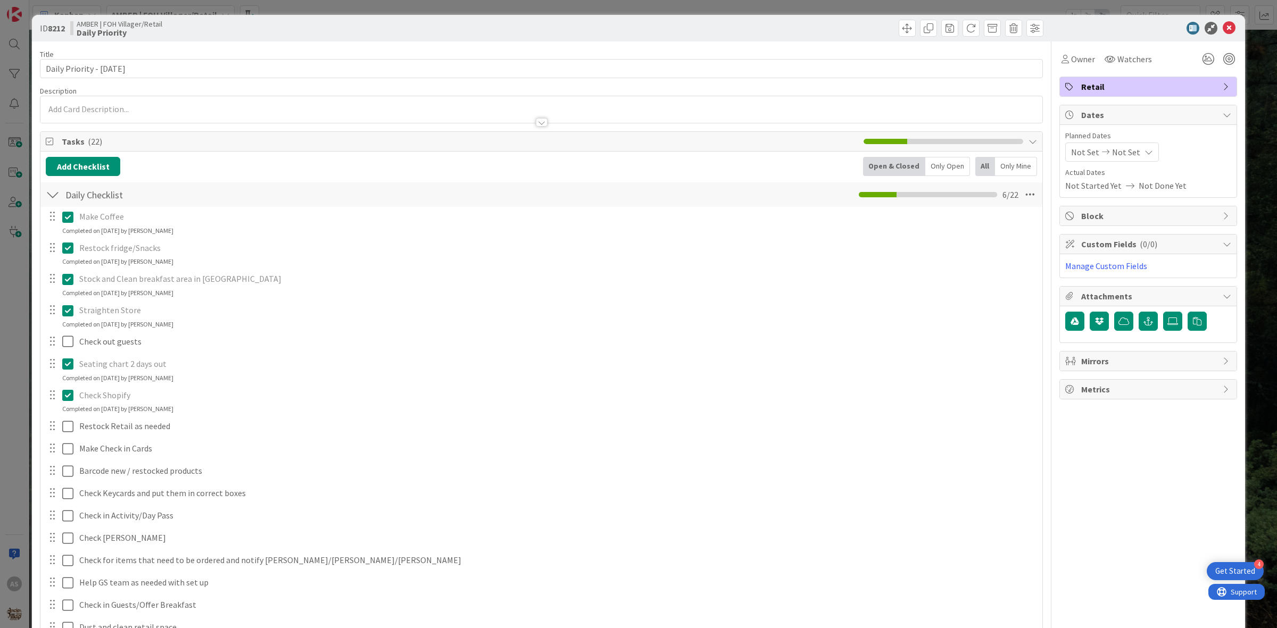
scroll to position [67, 0]
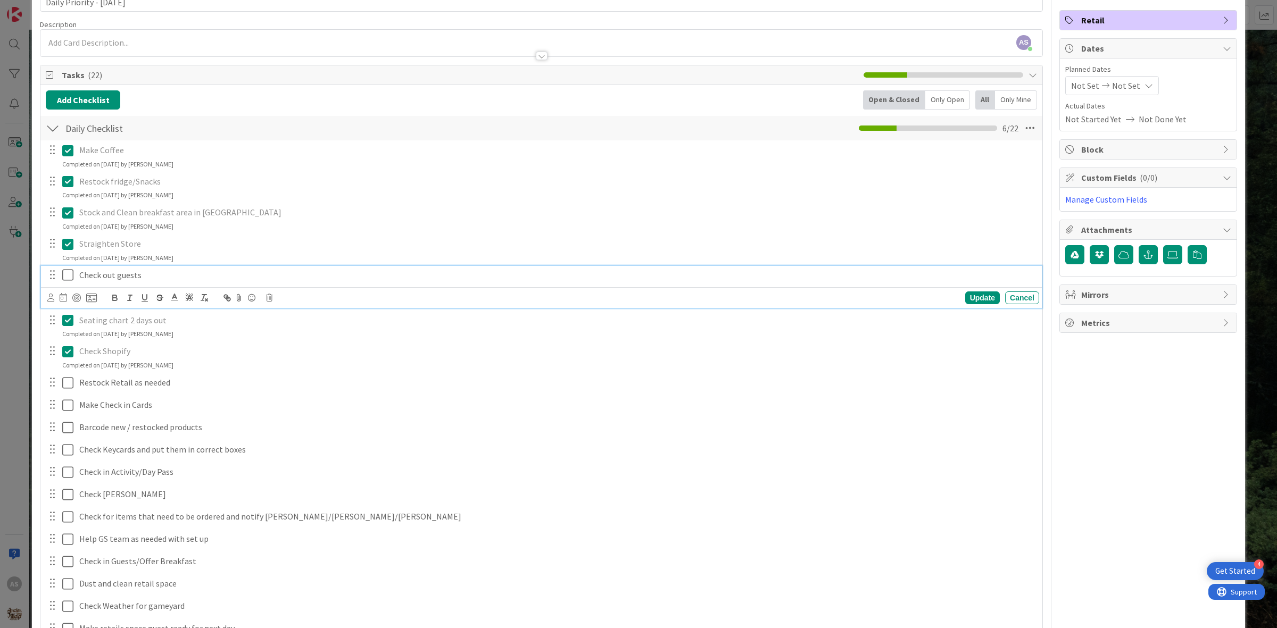
click at [64, 274] on icon at bounding box center [67, 275] width 11 height 13
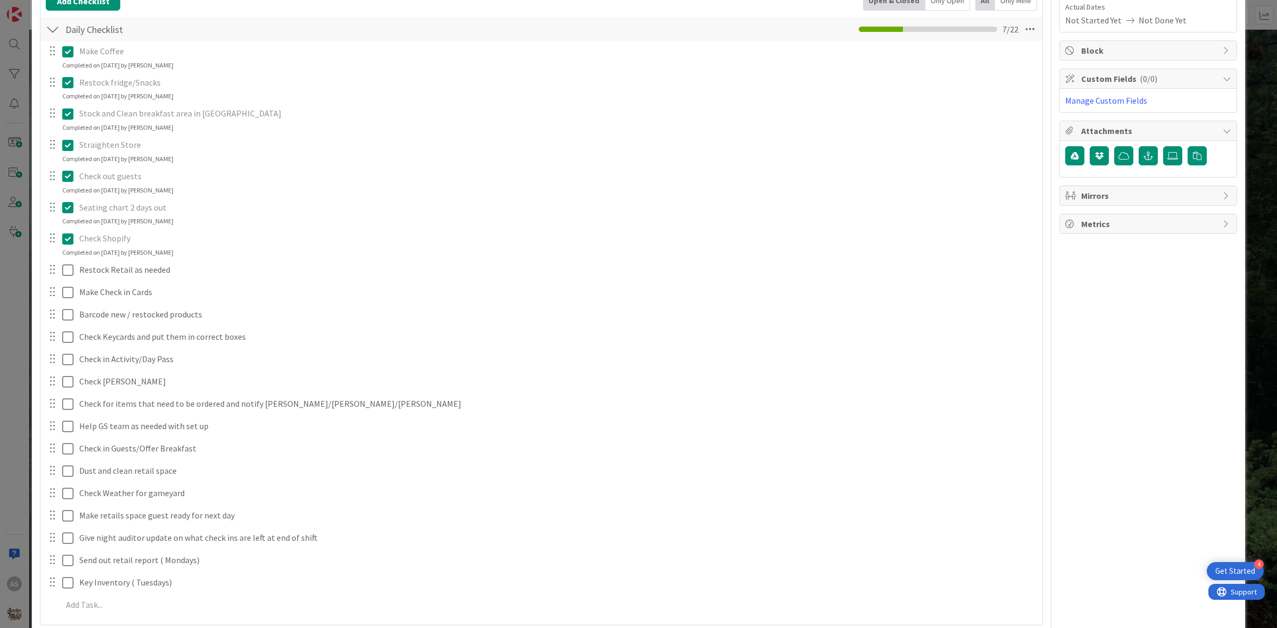
scroll to position [200, 0]
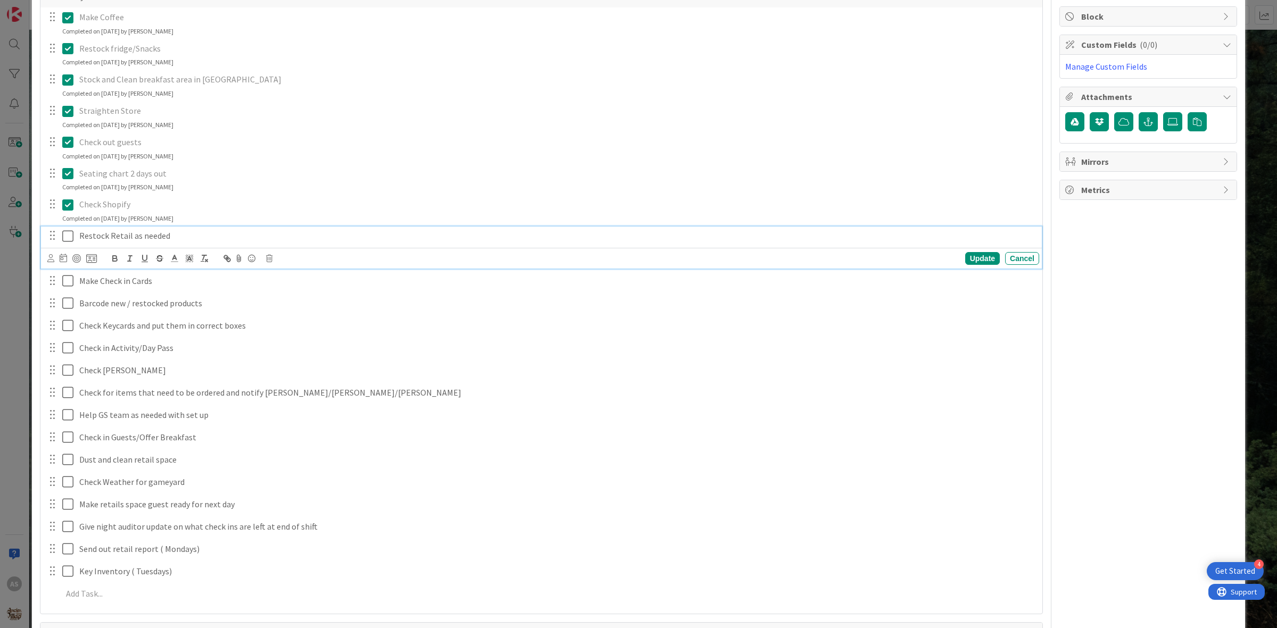
click at [68, 237] on icon at bounding box center [67, 236] width 11 height 13
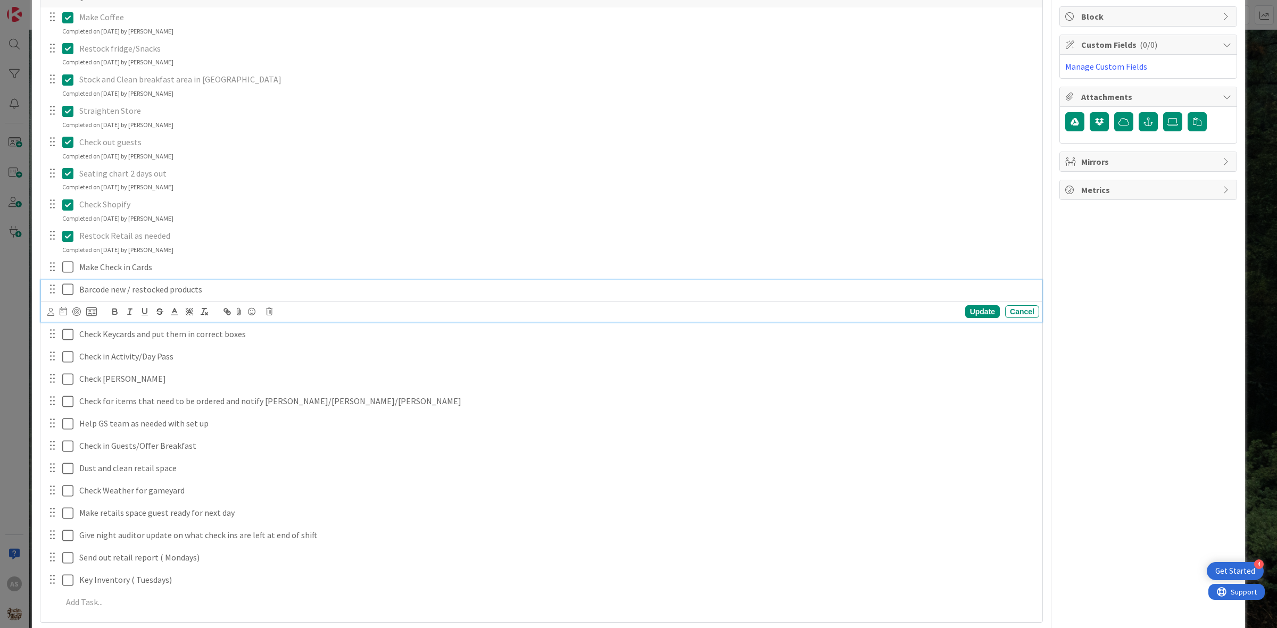
click at [67, 291] on icon at bounding box center [67, 289] width 11 height 13
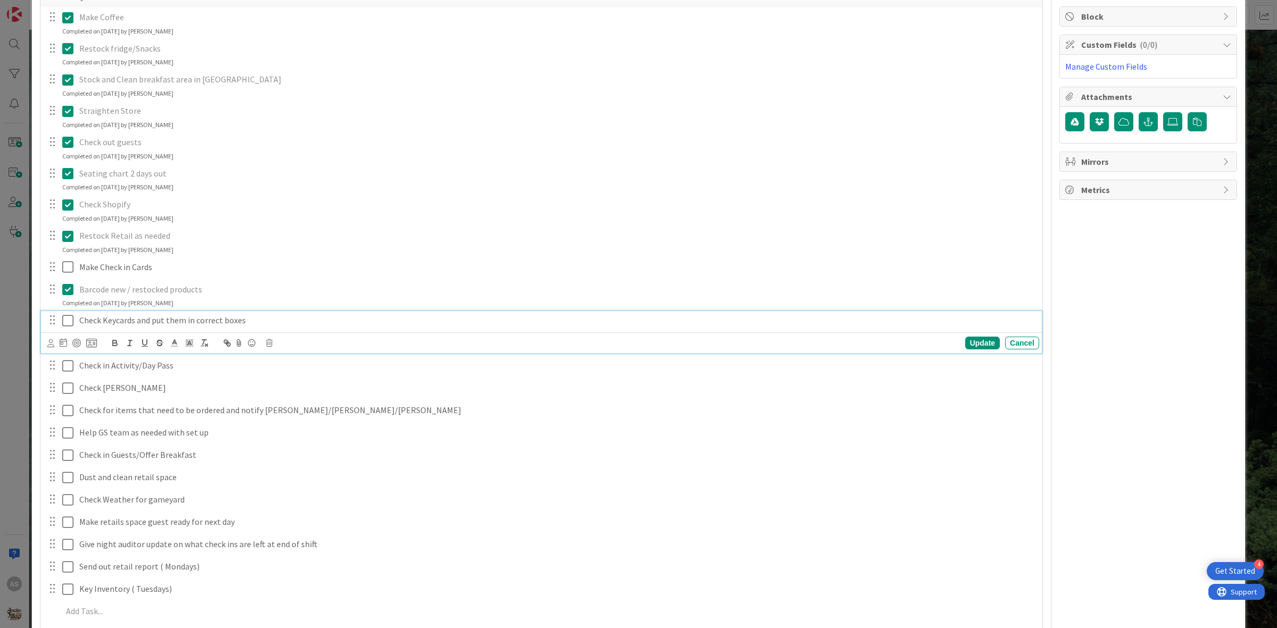
click at [67, 323] on icon at bounding box center [67, 320] width 11 height 13
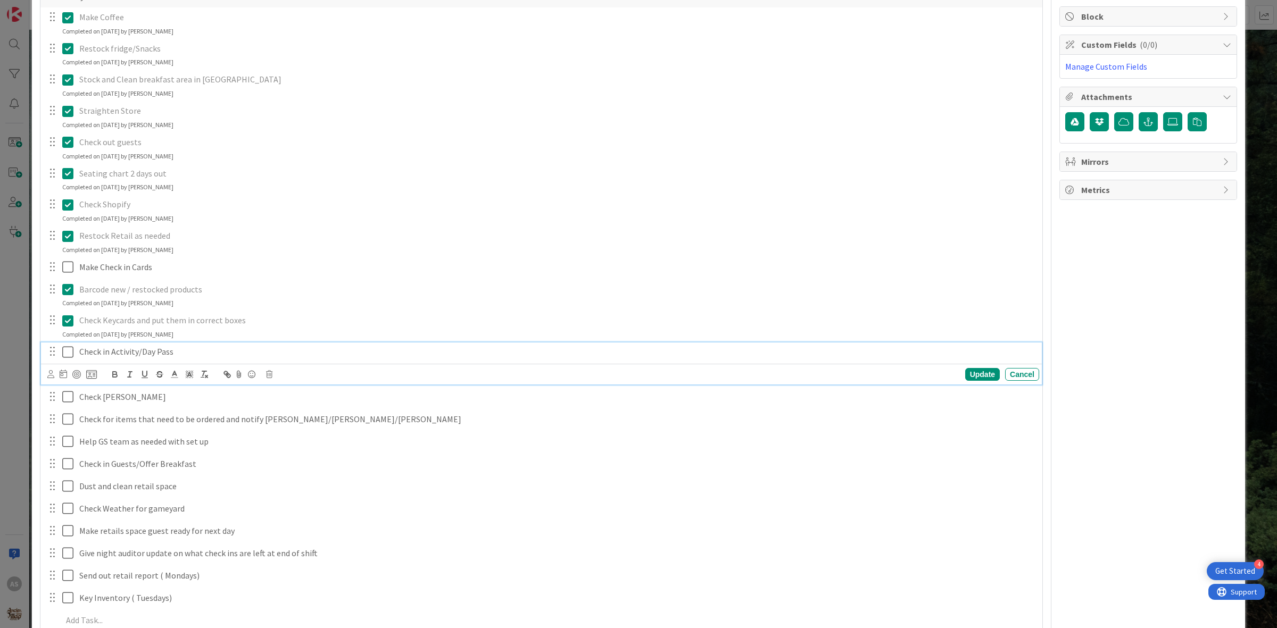
click at [65, 356] on icon at bounding box center [67, 352] width 11 height 13
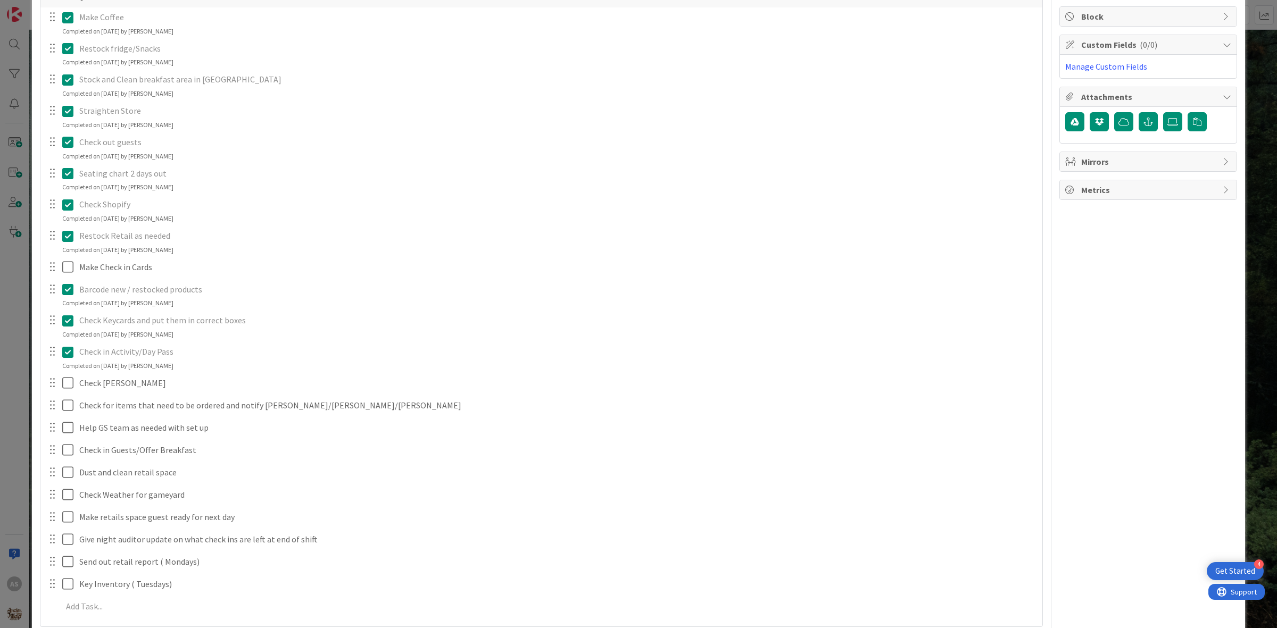
scroll to position [0, 0]
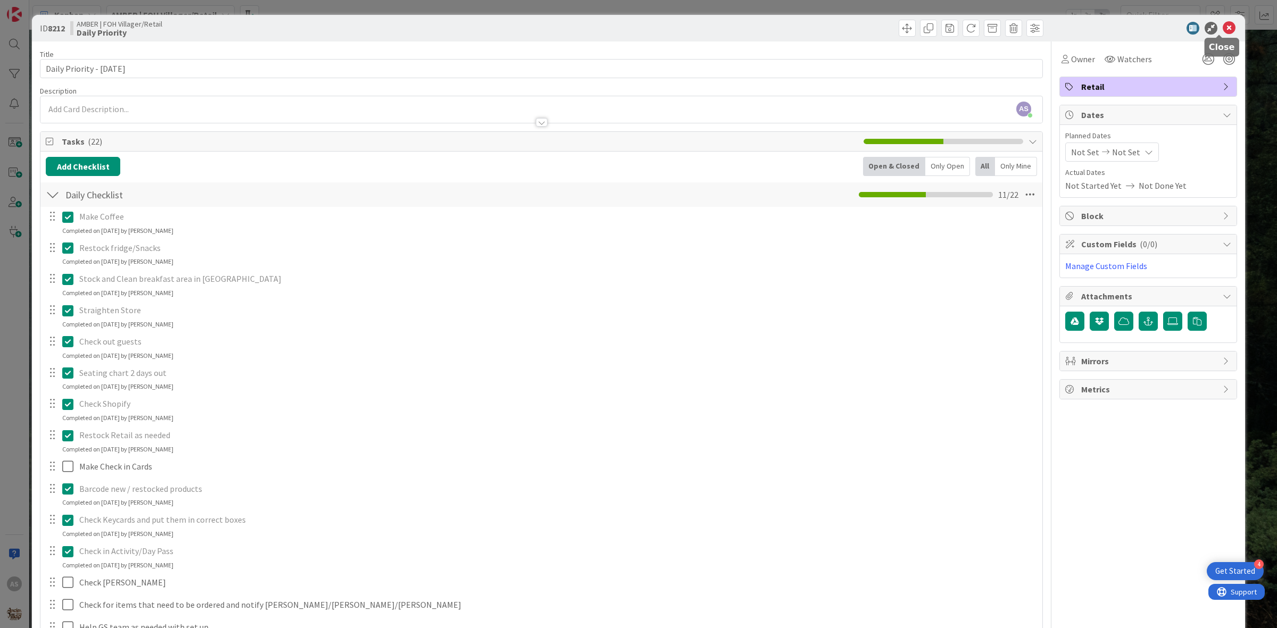
click at [1223, 30] on icon at bounding box center [1229, 28] width 13 height 13
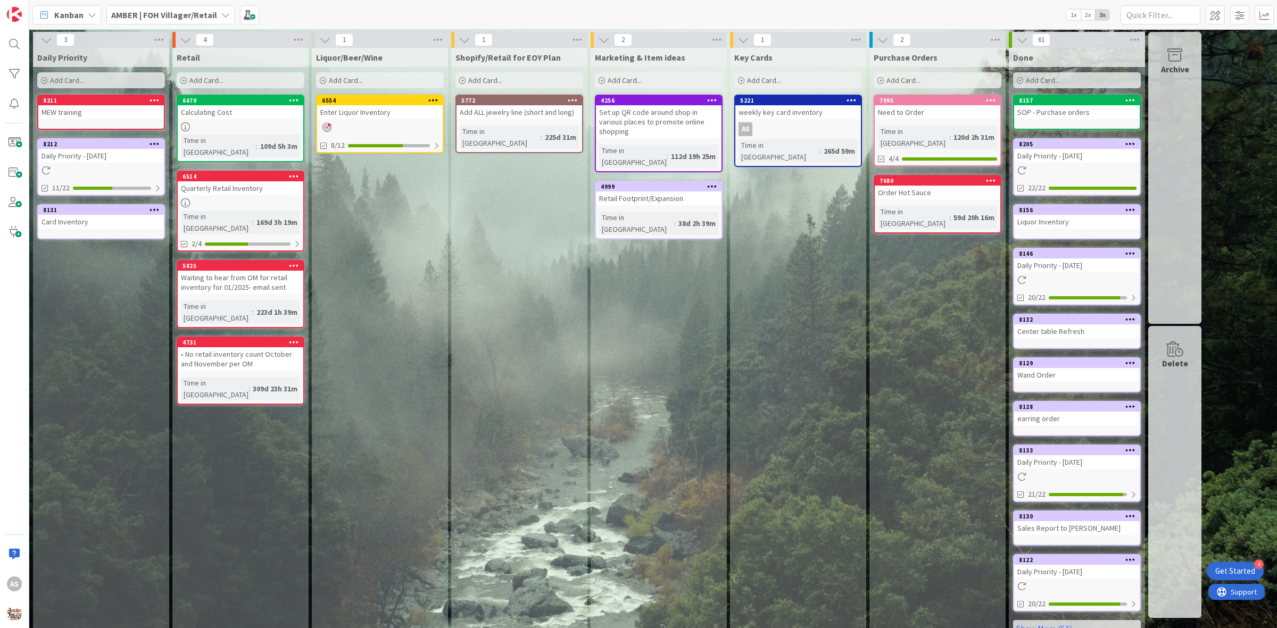
click at [142, 20] on span "AMBER | FOH Villager/Retail" at bounding box center [164, 15] width 106 height 13
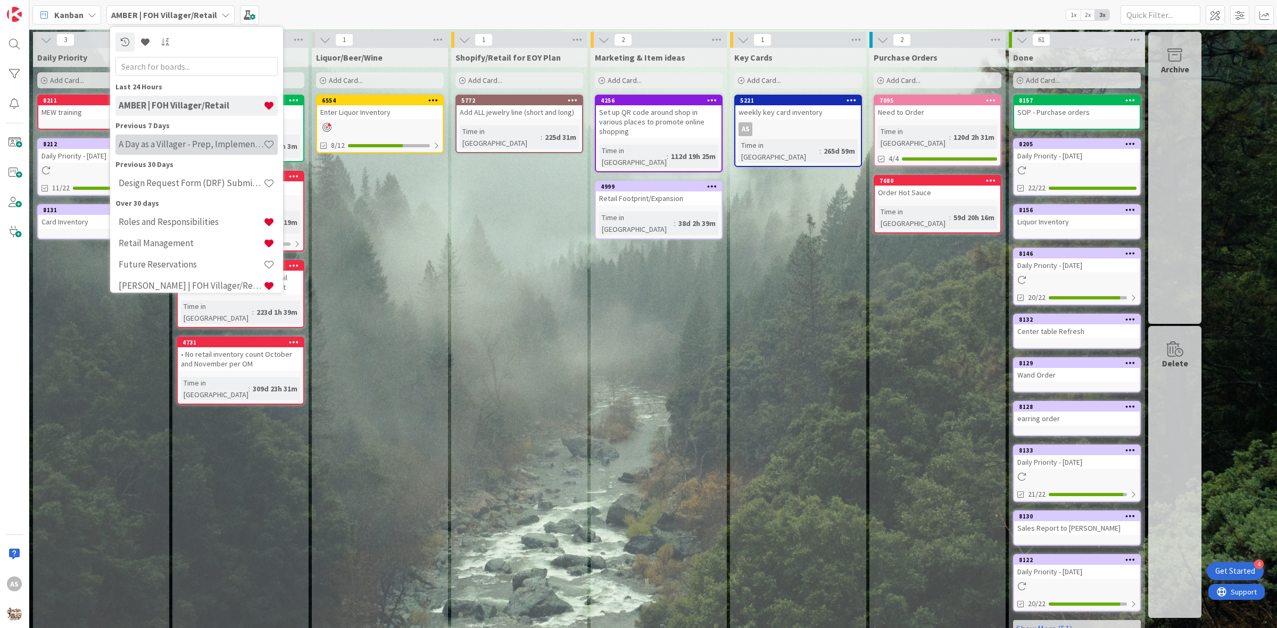
click at [160, 142] on h4 "A Day as a Villager - Prep, Implement and Execute" at bounding box center [191, 144] width 145 height 11
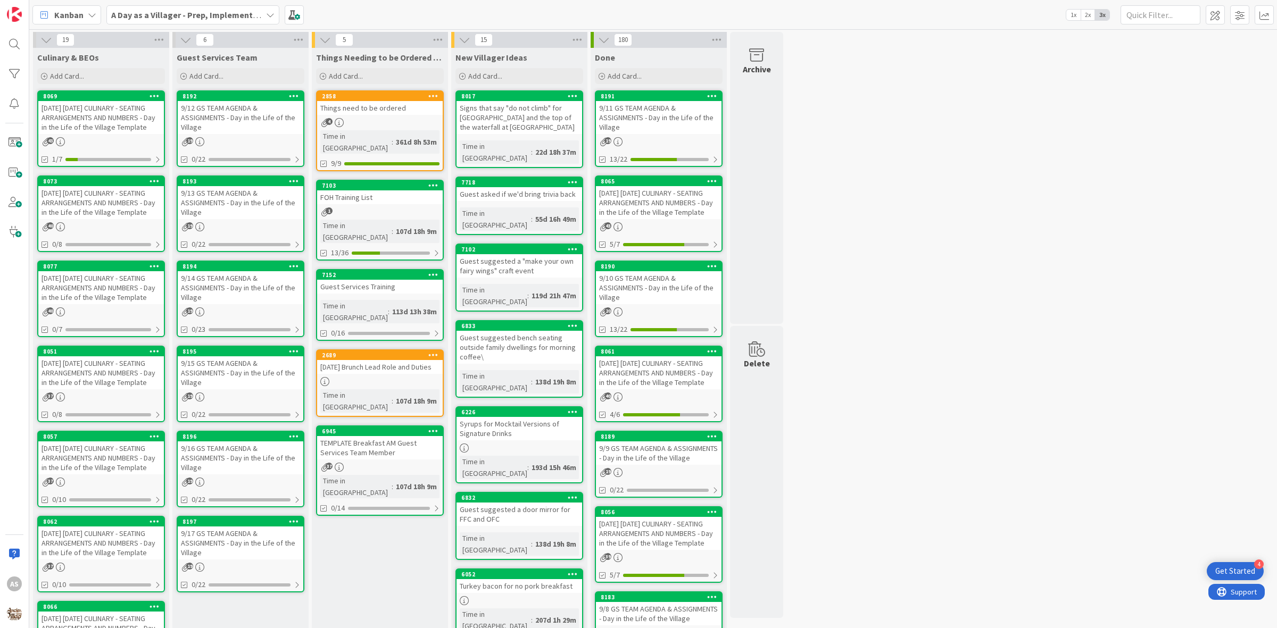
click at [221, 22] on div "A Day as a Villager - Prep, Implement and Execute" at bounding box center [192, 14] width 173 height 19
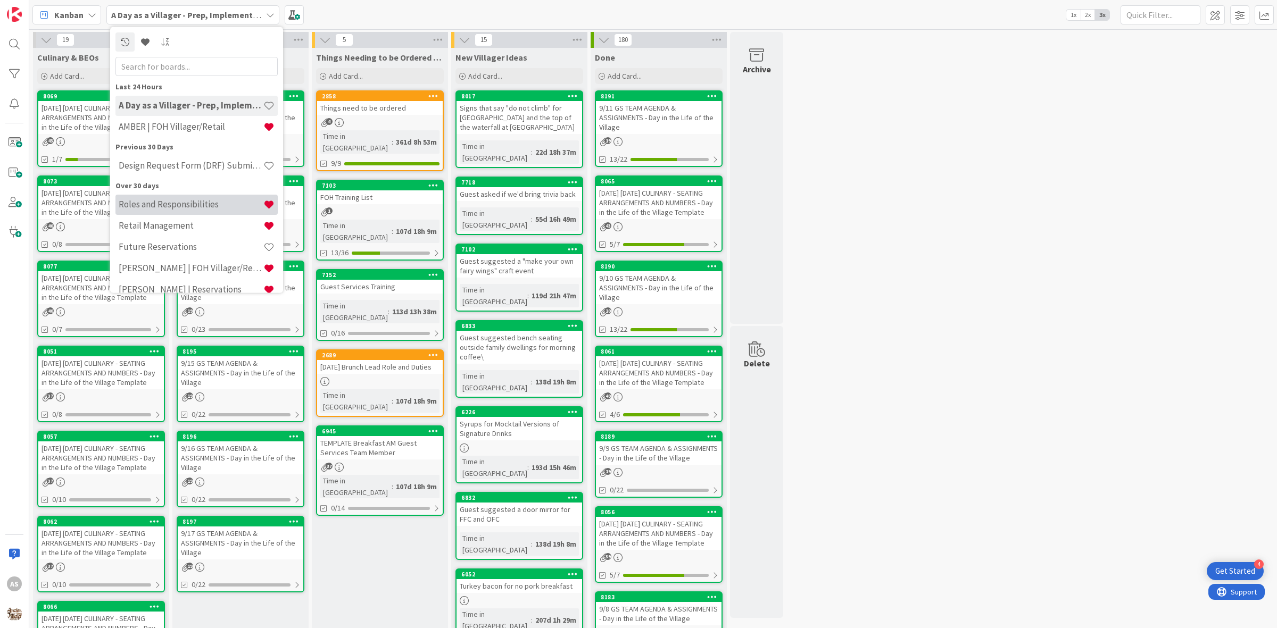
click at [184, 208] on h4 "Roles and Responsibilities" at bounding box center [191, 204] width 145 height 11
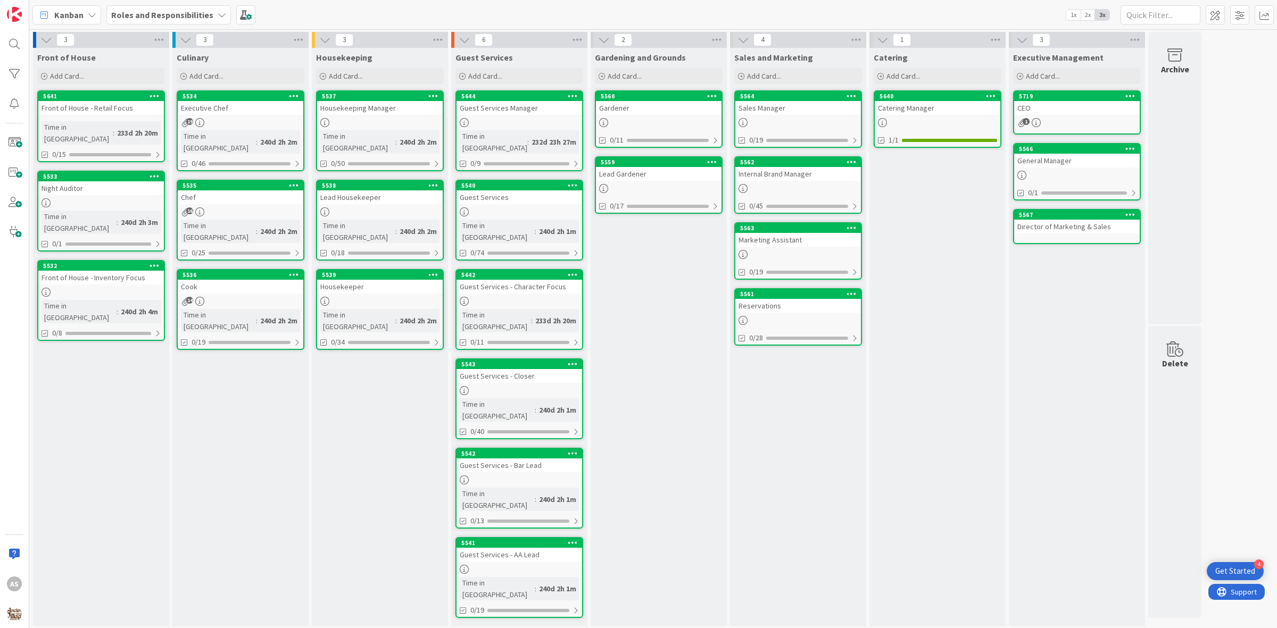
click at [123, 110] on div "Front of House - Retail Focus" at bounding box center [101, 108] width 126 height 14
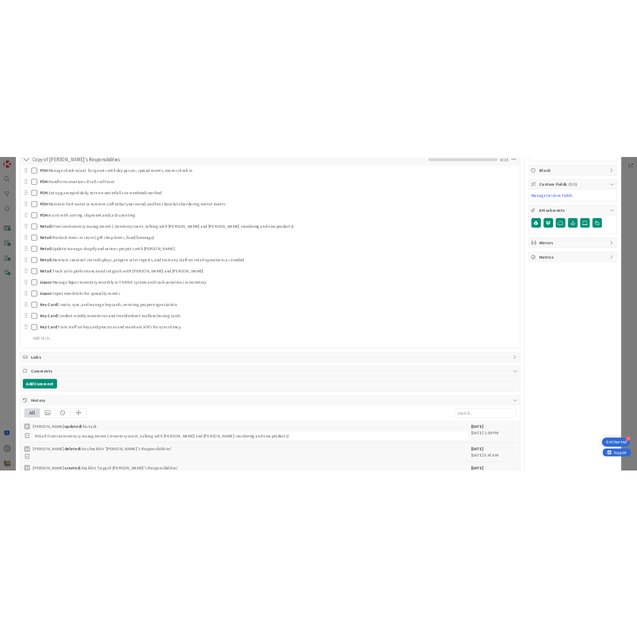
scroll to position [67, 0]
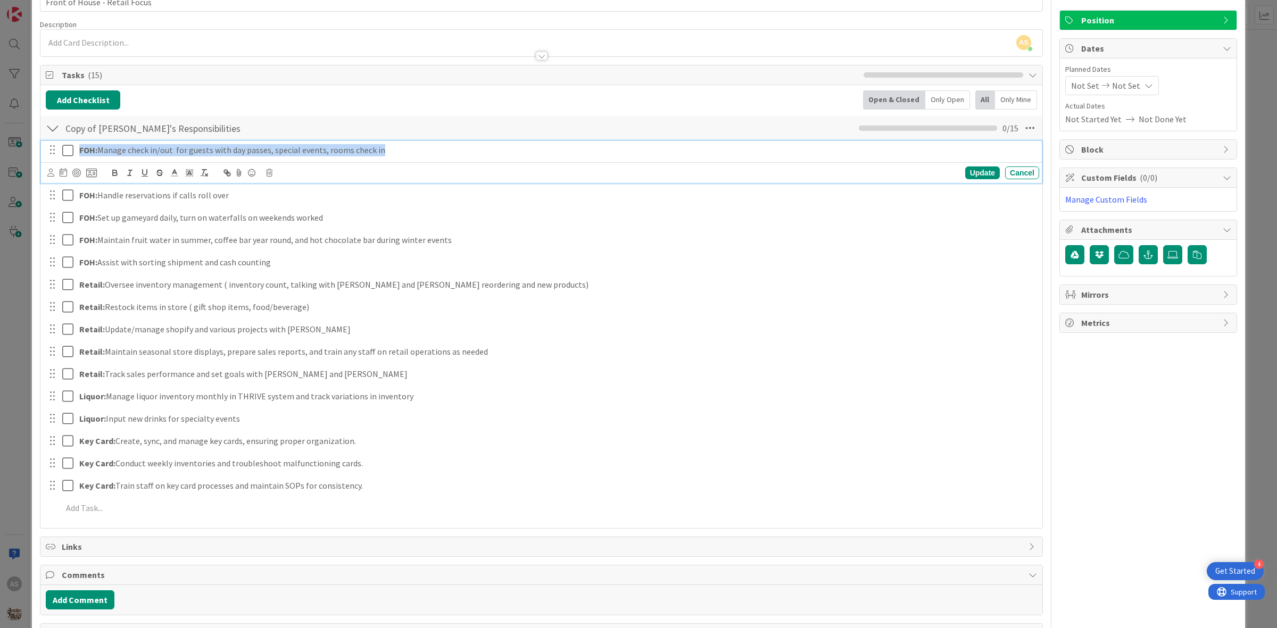
drag, startPoint x: 80, startPoint y: 155, endPoint x: 402, endPoint y: 156, distance: 321.9
click at [402, 156] on p "FOH: Manage check in/out for guests with day passes, special events, rooms chec…" at bounding box center [557, 150] width 956 height 12
copy p "FOH: Manage check in/out for guests with day passes, special events, rooms chec…"
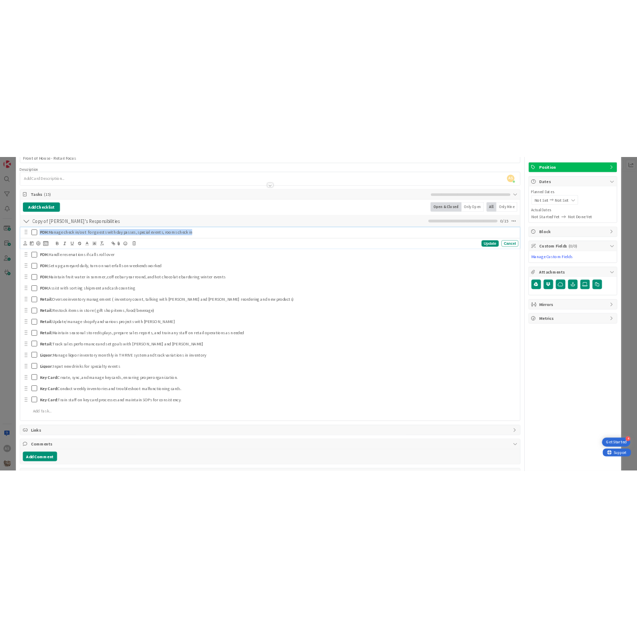
scroll to position [79, 0]
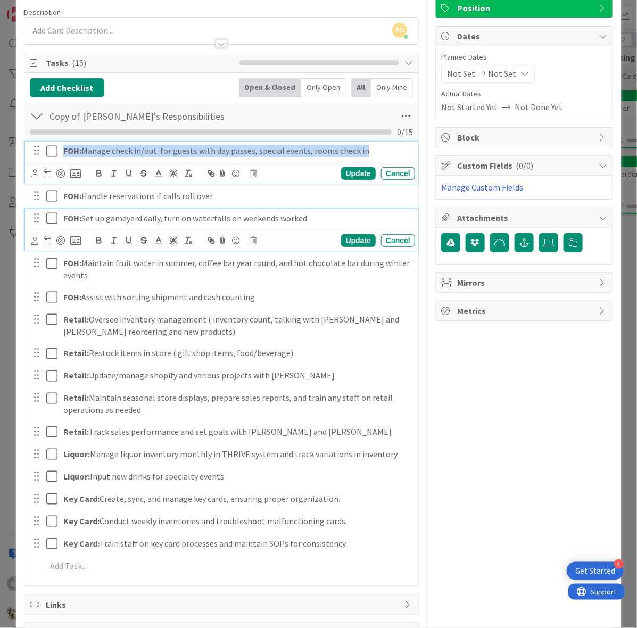
drag, startPoint x: 313, startPoint y: 217, endPoint x: 72, endPoint y: 228, distance: 241.3
click at [72, 228] on div "FOH: Set up gameyard daily, turn on waterfalls on weekends worked" at bounding box center [237, 218] width 356 height 19
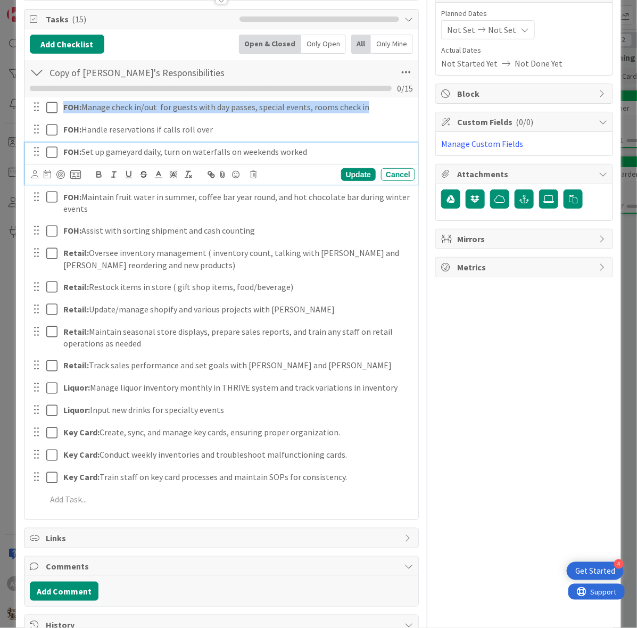
scroll to position [123, 0]
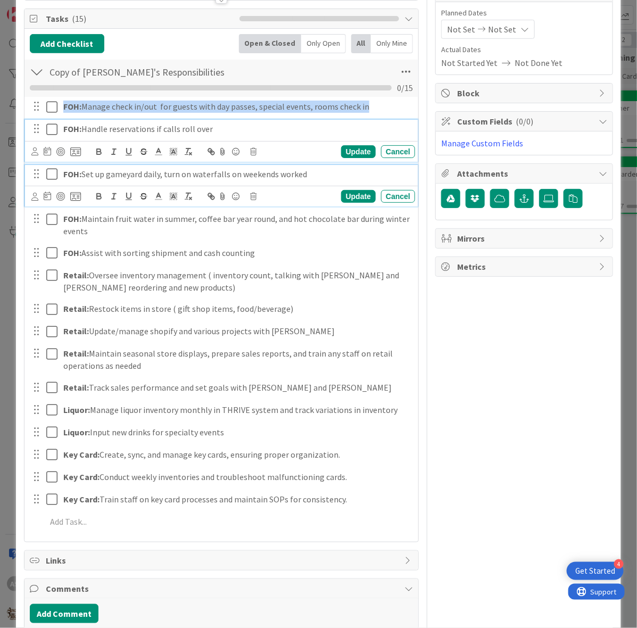
drag, startPoint x: 214, startPoint y: 131, endPoint x: 107, endPoint y: 129, distance: 107.5
click at [107, 129] on p "FOH: Handle reservations if calls roll over" at bounding box center [236, 129] width 347 height 12
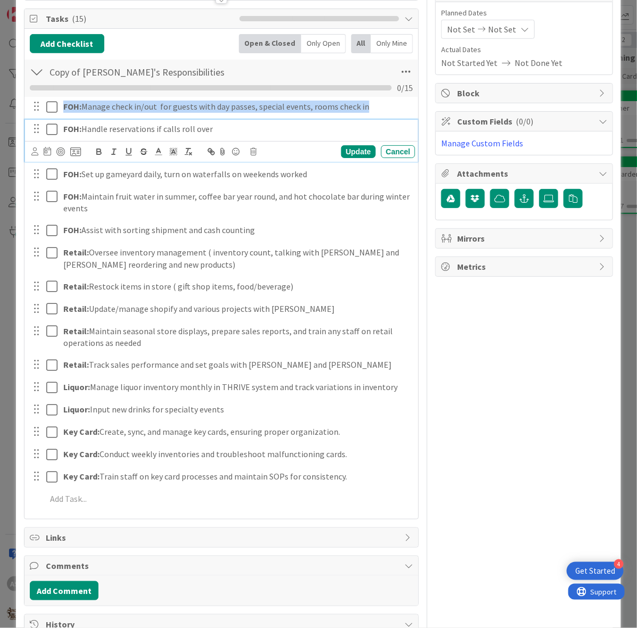
click at [209, 125] on p "FOH: Handle reservations if calls roll over" at bounding box center [236, 129] width 347 height 12
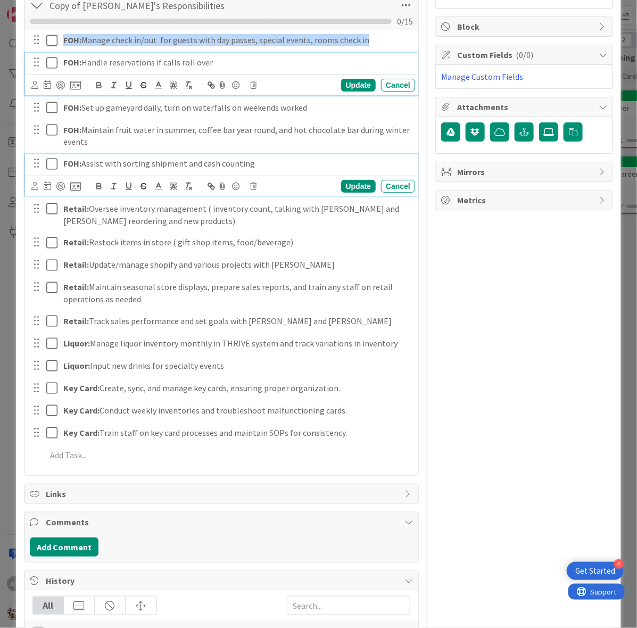
drag, startPoint x: 241, startPoint y: 165, endPoint x: 70, endPoint y: 161, distance: 171.4
click at [62, 168] on div "FOH: Assist with sorting shipment and cash counting" at bounding box center [237, 163] width 356 height 19
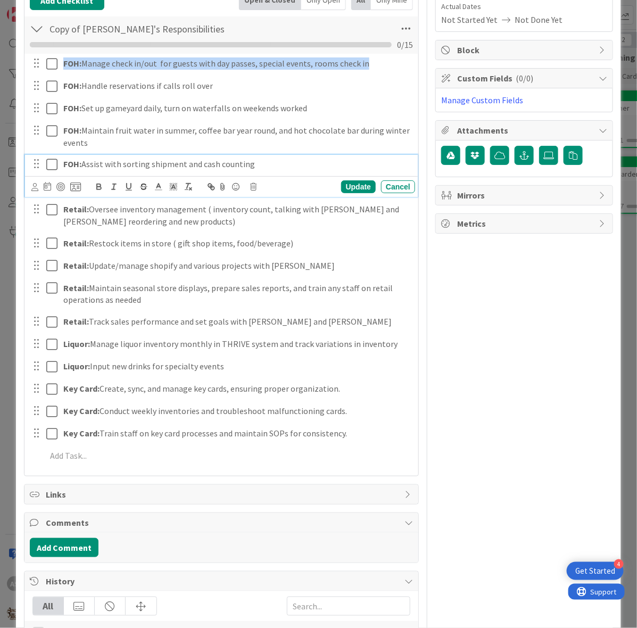
copy p "FOH: Assist with sorting shipment and cash counting"
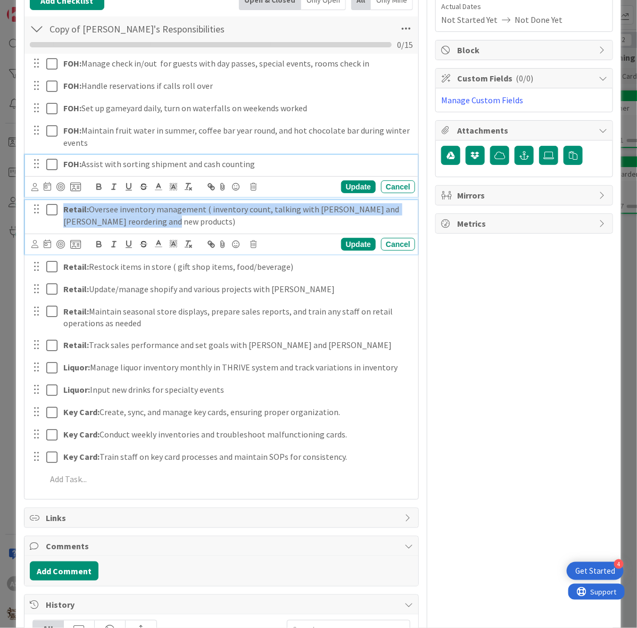
drag, startPoint x: 181, startPoint y: 226, endPoint x: 63, endPoint y: 209, distance: 119.9
click at [63, 209] on p "Retail: Oversee inventory management ( inventory count, talking with [PERSON_NA…" at bounding box center [236, 215] width 347 height 24
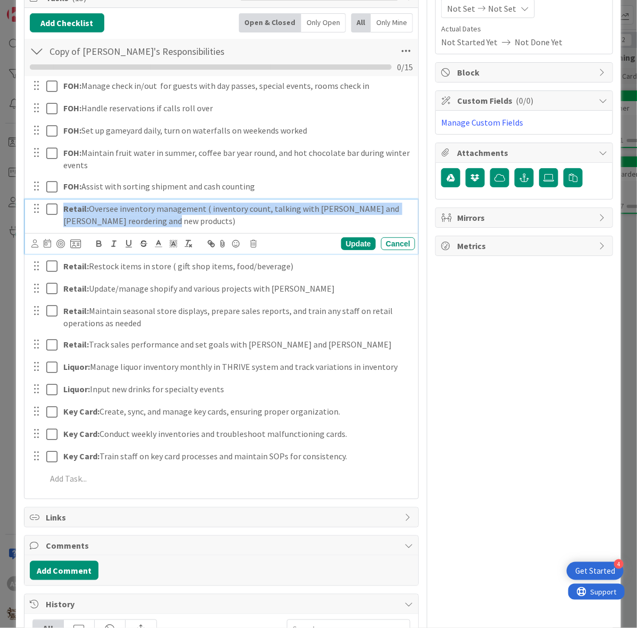
copy p "Retail: Oversee inventory management ( inventory count, talking with [PERSON_NA…"
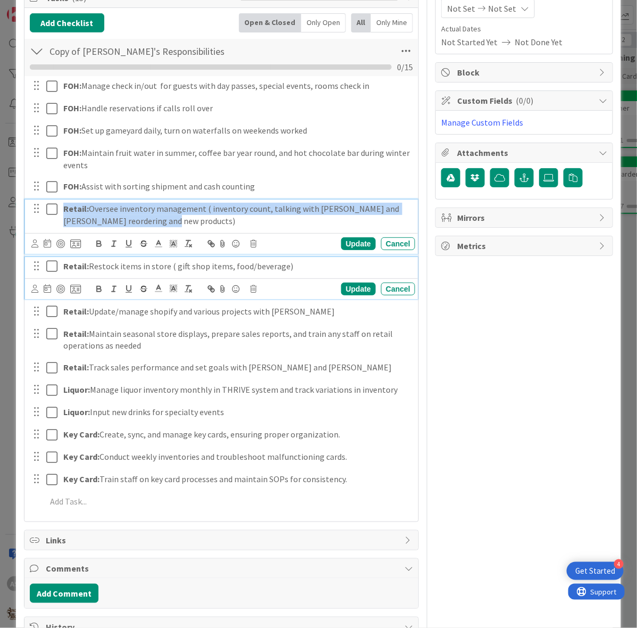
drag, startPoint x: 293, startPoint y: 269, endPoint x: 62, endPoint y: 267, distance: 230.4
click at [62, 267] on div "Retail: Restock items in store ( gift shop items, food/beverage)" at bounding box center [237, 266] width 356 height 19
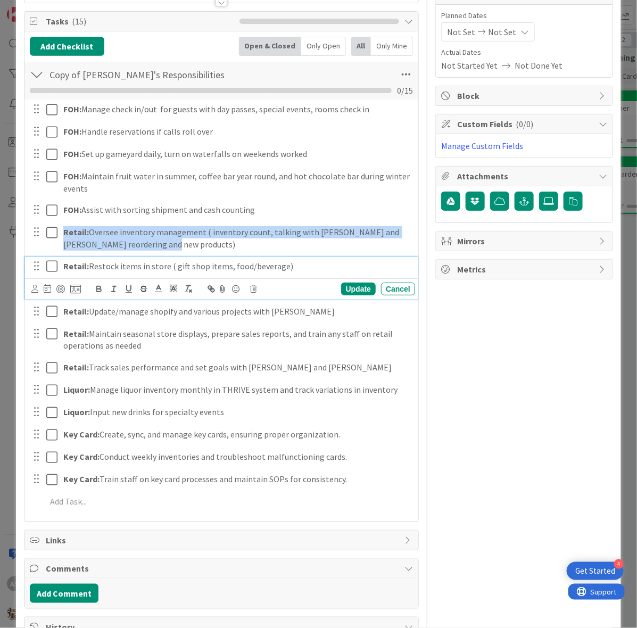
copy p "Retail: Restock items in store ( gift shop items, food/beverage)"
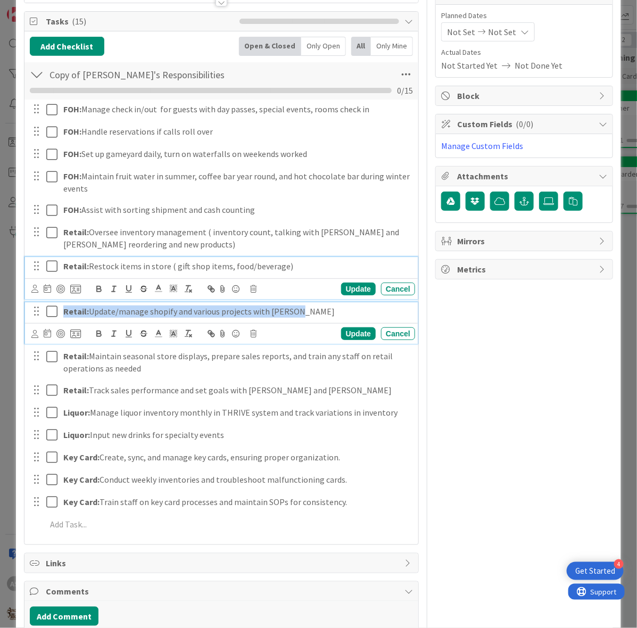
drag, startPoint x: 301, startPoint y: 312, endPoint x: 60, endPoint y: 300, distance: 241.4
click at [60, 301] on div "FOH: Manage check in/out for guests with day passes, special events, rooms chec…" at bounding box center [221, 318] width 383 height 438
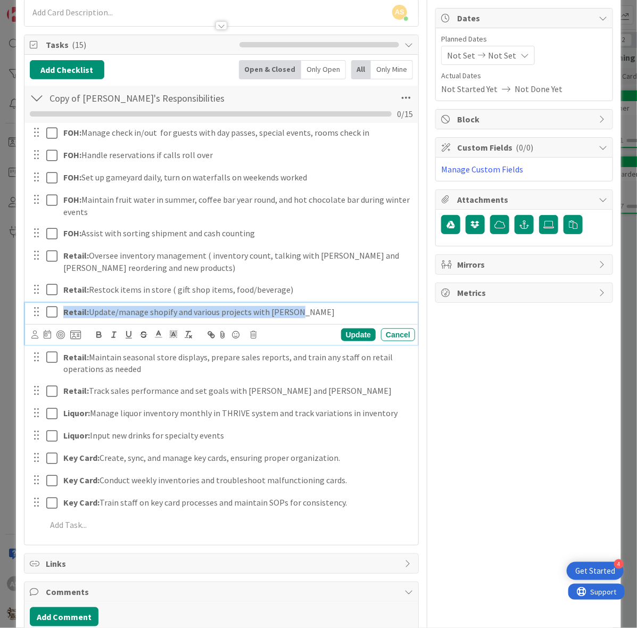
copy p "Retail: Update/manage shopify and various projects with [PERSON_NAME]"
drag, startPoint x: 116, startPoint y: 338, endPoint x: 59, endPoint y: 320, distance: 60.4
click at [59, 320] on div "Retail: Update/manage shopify and various projects with [PERSON_NAME] Update Ca…" at bounding box center [221, 324] width 393 height 42
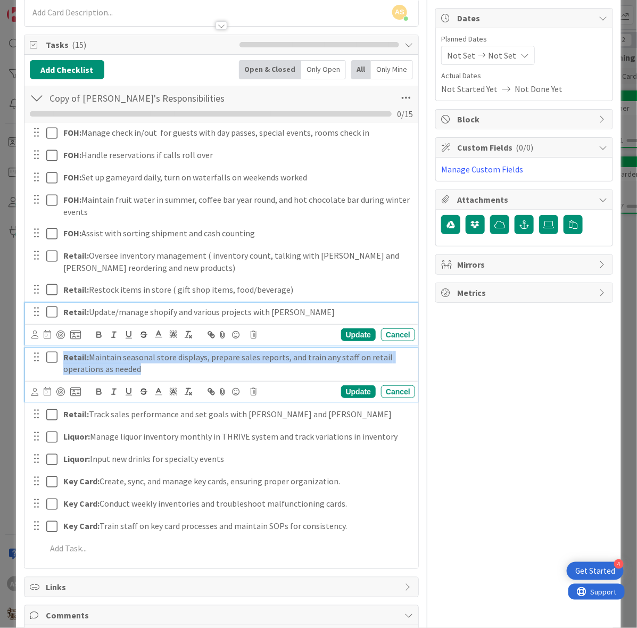
drag, startPoint x: 145, startPoint y: 371, endPoint x: 57, endPoint y: 347, distance: 91.7
click at [57, 347] on div "FOH: Manage check in/out for guests with day passes, special events, rooms chec…" at bounding box center [221, 342] width 383 height 439
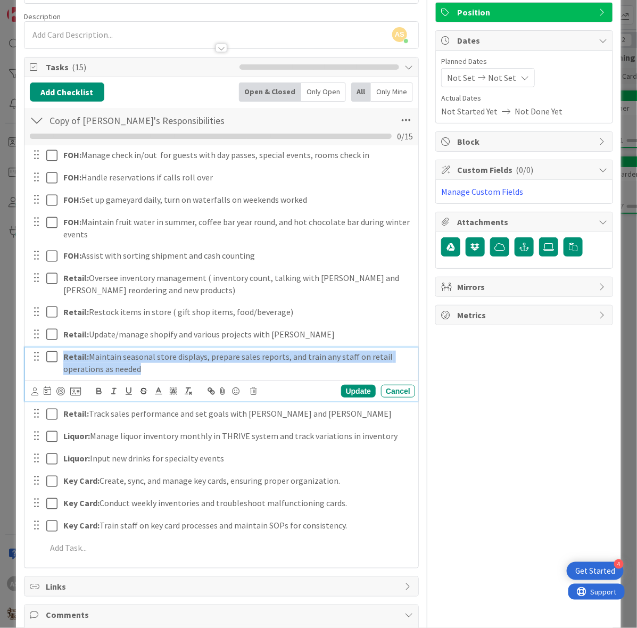
copy p "Retail: Maintain seasonal store displays, prepare sales reports, and train any …"
drag, startPoint x: 304, startPoint y: 395, endPoint x: 136, endPoint y: 381, distance: 168.7
click at [136, 381] on div "Update Cancel" at bounding box center [221, 390] width 393 height 21
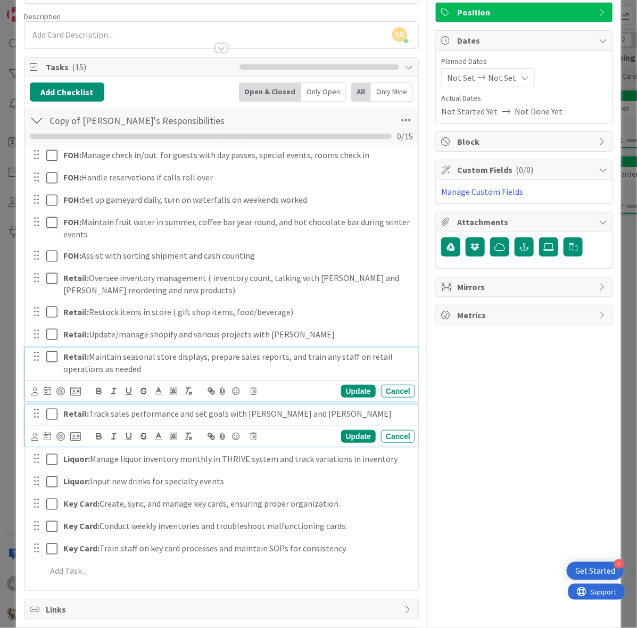
click at [291, 422] on div "Retail: Track sales performance and set goals with [PERSON_NAME] and [PERSON_NA…" at bounding box center [237, 413] width 356 height 19
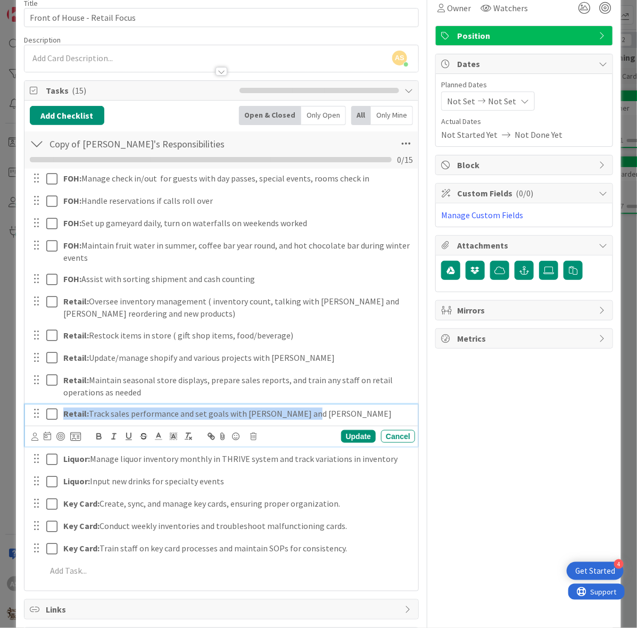
drag, startPoint x: 302, startPoint y: 418, endPoint x: 52, endPoint y: 403, distance: 250.5
click at [52, 403] on div "FOH: Manage check in/out for guests with day passes, special events, rooms chec…" at bounding box center [221, 377] width 383 height 416
copy p "Retail: Track sales performance and set goals with [PERSON_NAME] and [PERSON_NA…"
drag, startPoint x: 380, startPoint y: 439, endPoint x: 297, endPoint y: 461, distance: 86.5
click at [169, 447] on div "FOH: Manage check in/out for guests with day passes, special events, rooms chec…" at bounding box center [221, 377] width 383 height 416
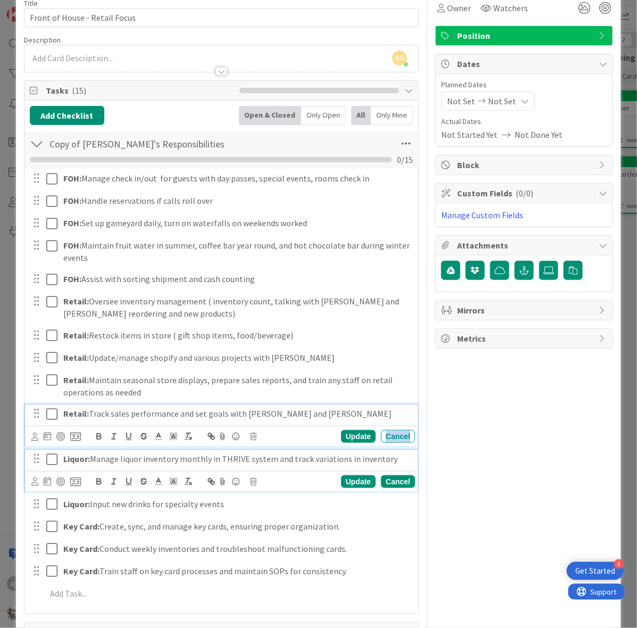
drag, startPoint x: 63, startPoint y: 458, endPoint x: 386, endPoint y: 487, distance: 324.8
click at [386, 487] on div "Liquor: Manage liquor inventory monthly in THRIVE system and track variations i…" at bounding box center [221, 471] width 393 height 42
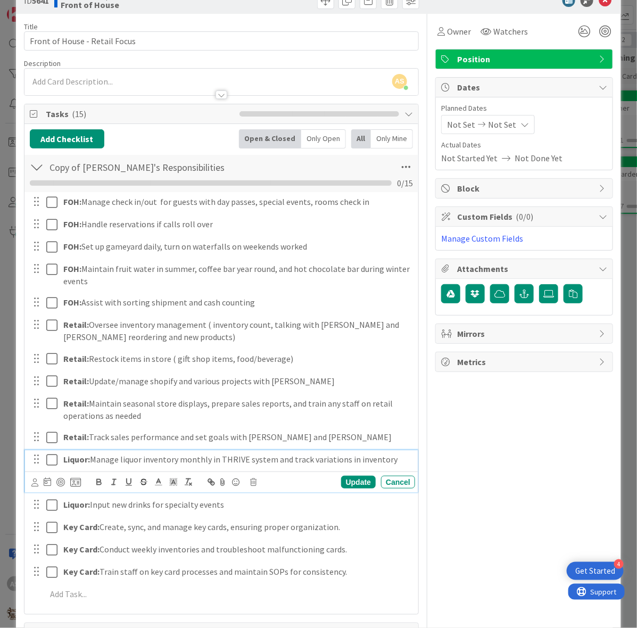
copy p "Liquor: Manage liquor inventory monthly in THRIVE system and track variations i…"
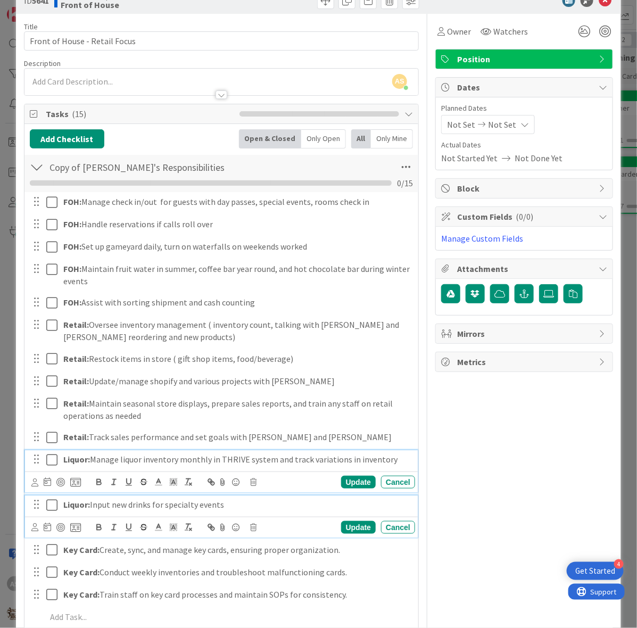
click at [68, 507] on strong "Liquor:" at bounding box center [76, 504] width 27 height 11
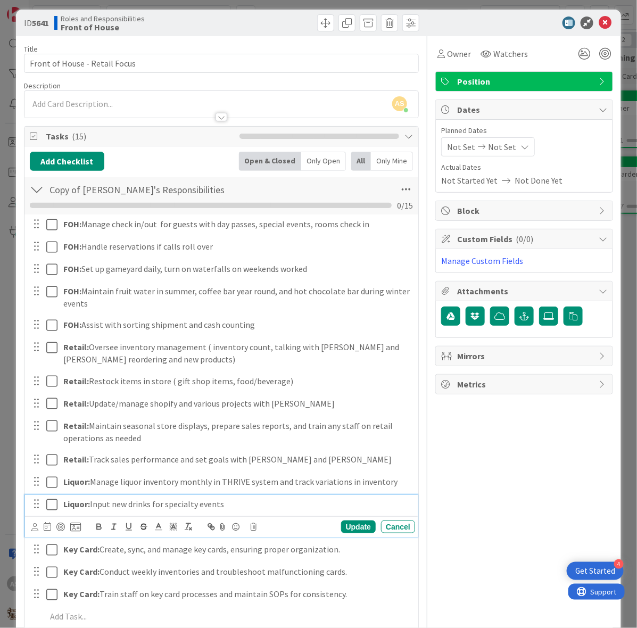
drag, startPoint x: 62, startPoint y: 509, endPoint x: 261, endPoint y: 519, distance: 199.3
click at [261, 519] on div "Liquor: Input new drinks for specialty events Update Cancel" at bounding box center [221, 516] width 393 height 42
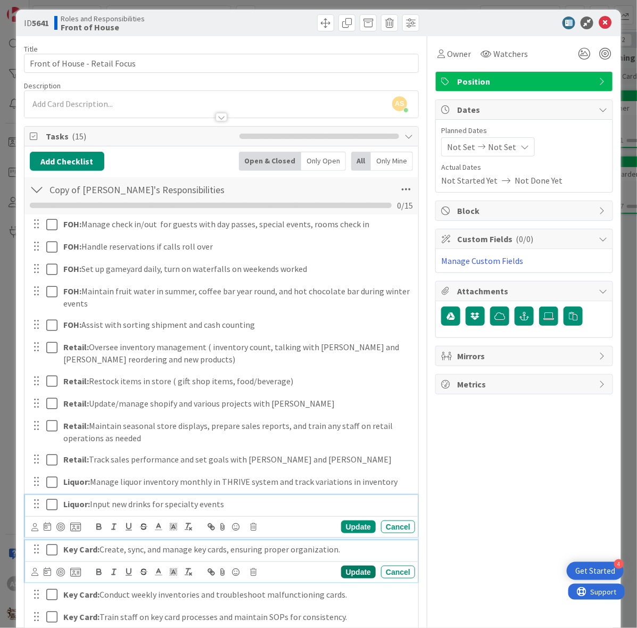
drag, startPoint x: 61, startPoint y: 551, endPoint x: 363, endPoint y: 575, distance: 302.6
click at [363, 575] on div "Key Card: Create, sync, and manage key cards, ensuring proper organization. Upd…" at bounding box center [221, 561] width 393 height 42
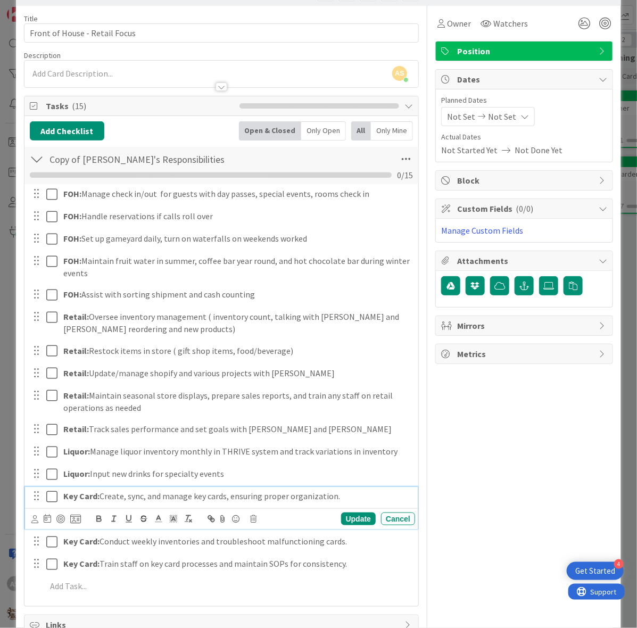
scroll to position [133, 0]
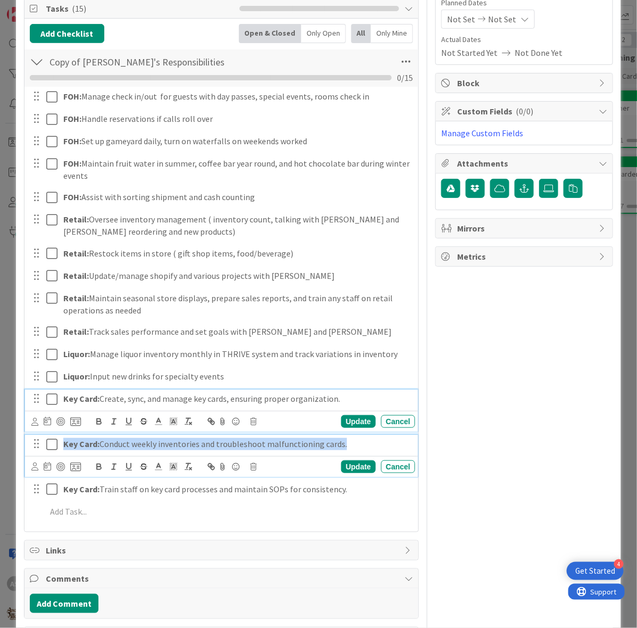
drag, startPoint x: 349, startPoint y: 448, endPoint x: 59, endPoint y: 440, distance: 290.6
click at [59, 440] on div "Key Card: Conduct weekly inventories and troubleshoot malfunctioning cards." at bounding box center [237, 444] width 356 height 19
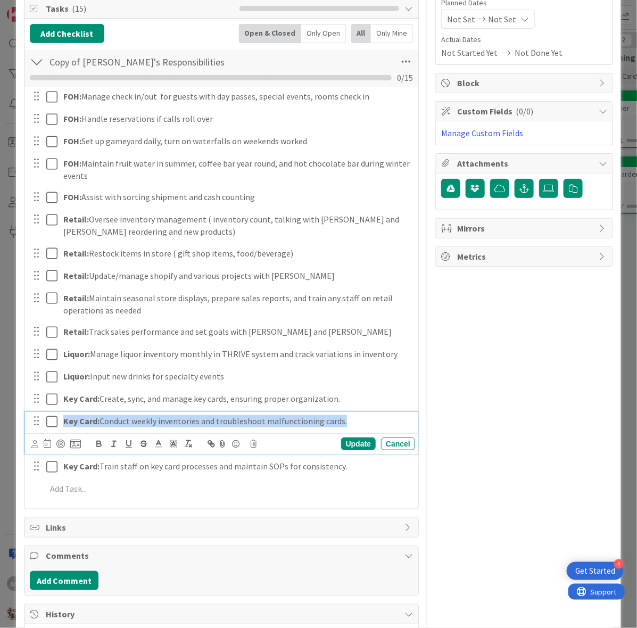
scroll to position [110, 0]
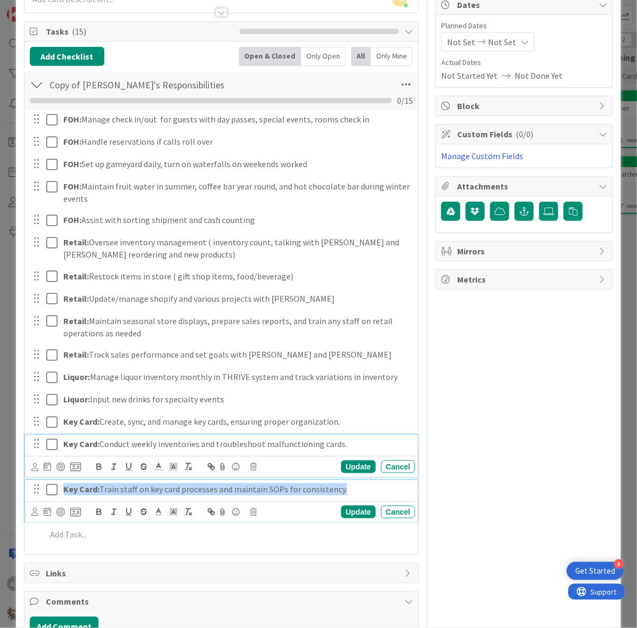
drag, startPoint x: 343, startPoint y: 493, endPoint x: 62, endPoint y: 451, distance: 284.5
click at [62, 451] on div "FOH: Manage check in/out for guests with day passes, special events, rooms chec…" at bounding box center [221, 329] width 383 height 438
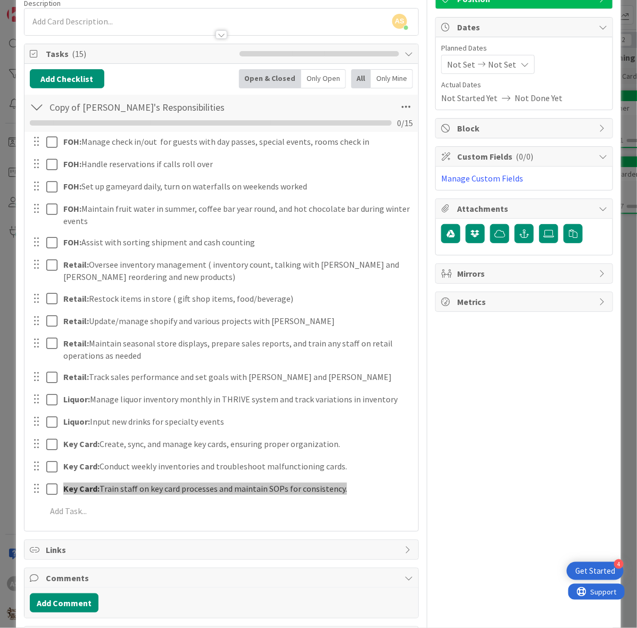
scroll to position [0, 0]
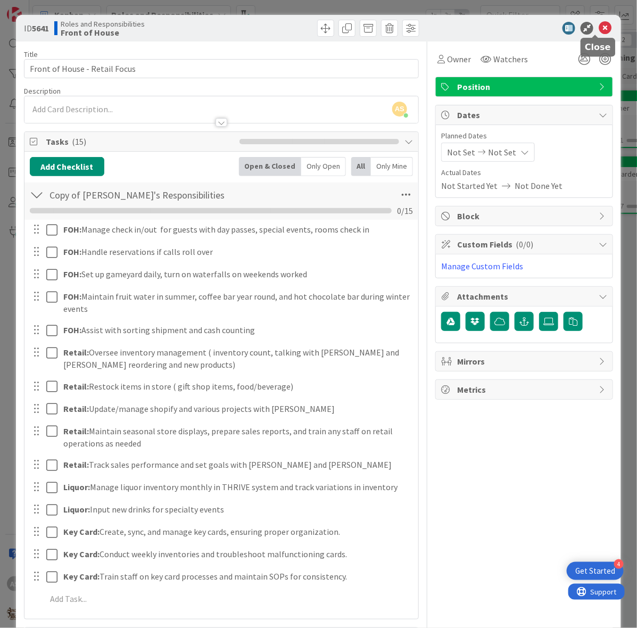
click at [599, 27] on icon at bounding box center [605, 28] width 13 height 13
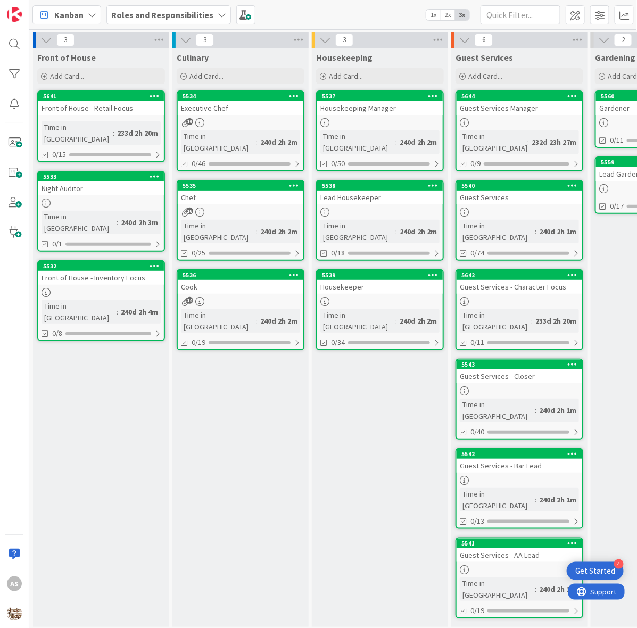
click at [192, 10] on b "Roles and Responsibilities" at bounding box center [162, 15] width 102 height 11
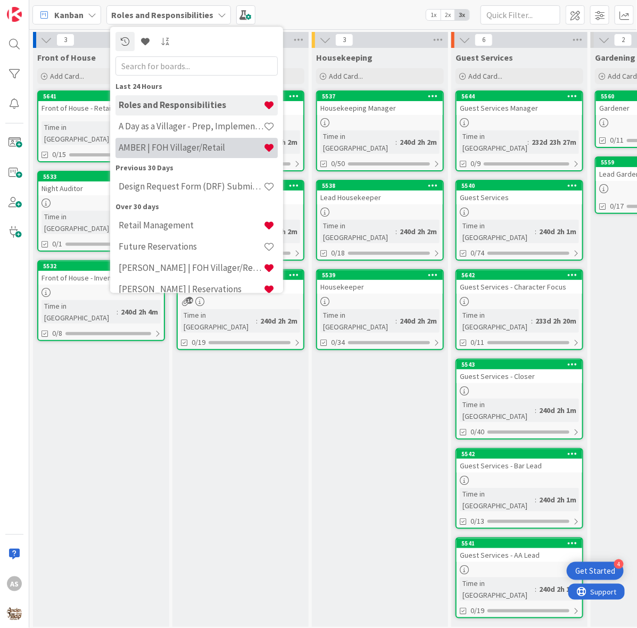
click at [124, 152] on h4 "AMBER | FOH Villager/Retail" at bounding box center [191, 148] width 145 height 11
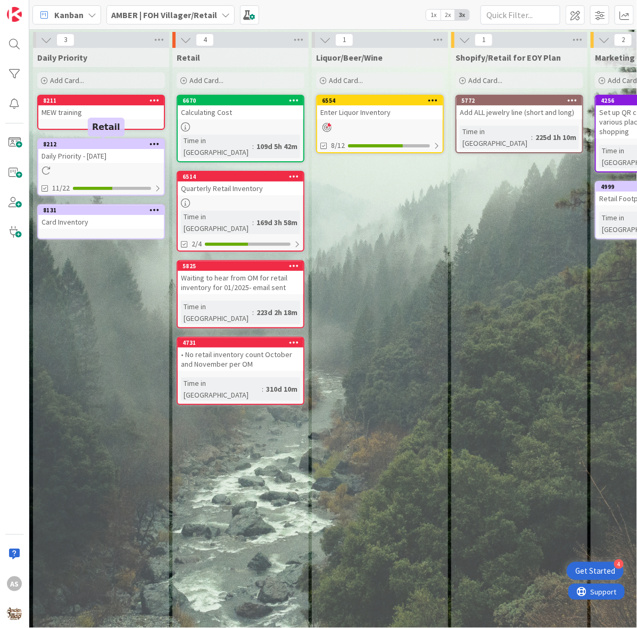
click at [92, 142] on div "8212" at bounding box center [103, 143] width 121 height 7
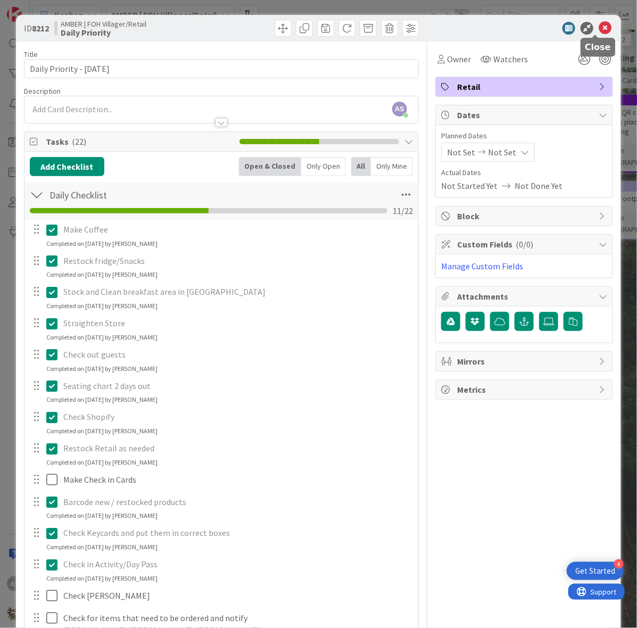
click at [599, 30] on icon at bounding box center [605, 28] width 13 height 13
